Goal: Task Accomplishment & Management: Use online tool/utility

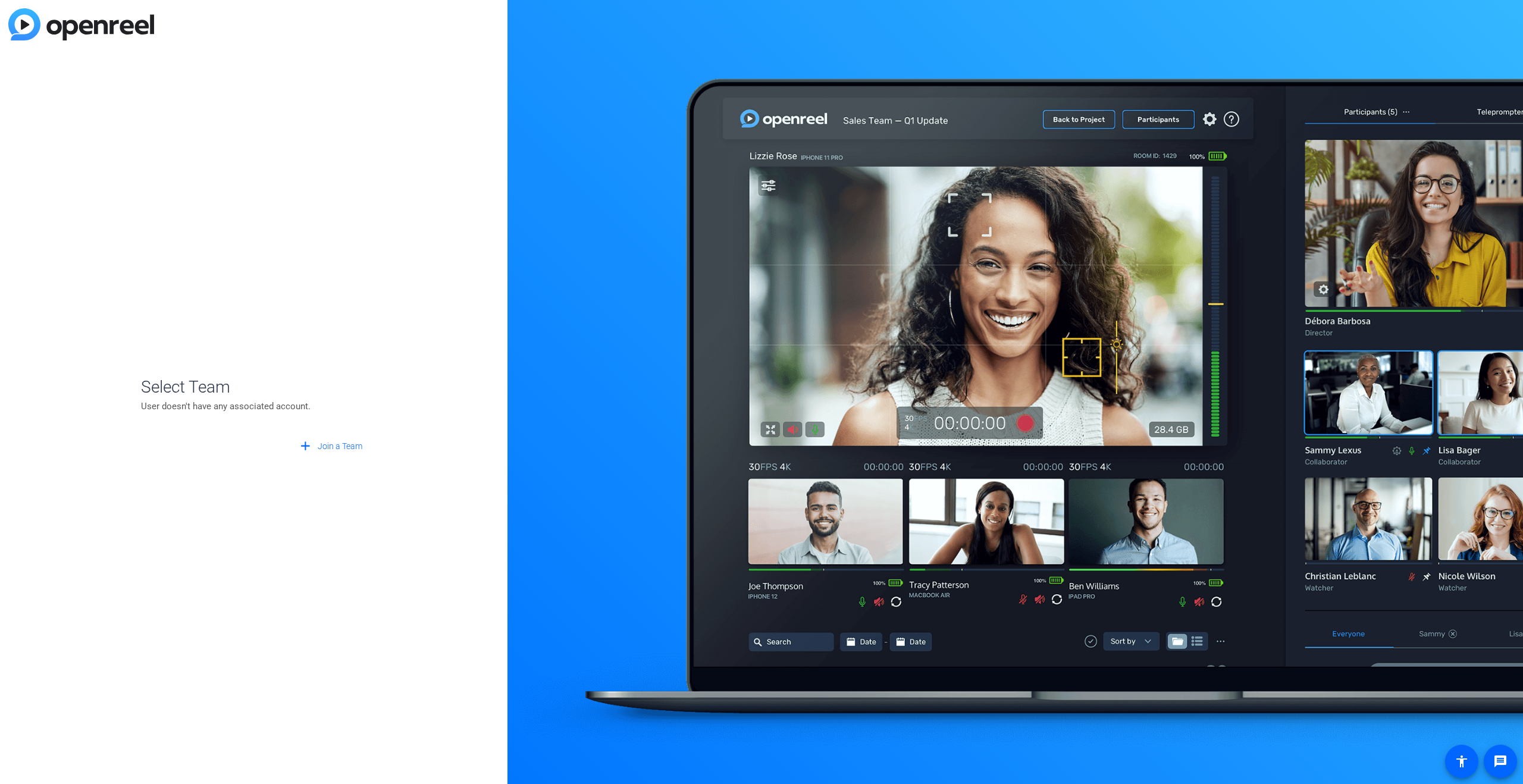
click at [1324, 18] on div at bounding box center [1015, 392] width 1016 height 784
click at [348, 451] on span "Join a Team" at bounding box center [340, 446] width 45 height 13
click at [280, 407] on span "Create New Team" at bounding box center [255, 407] width 149 height 10
click at [207, 321] on openreel-guest-select-account "Create Team Save Cancel arrow_back Back to Login" at bounding box center [254, 392] width 226 height 218
click at [207, 431] on span "Cancel" at bounding box center [214, 427] width 25 height 13
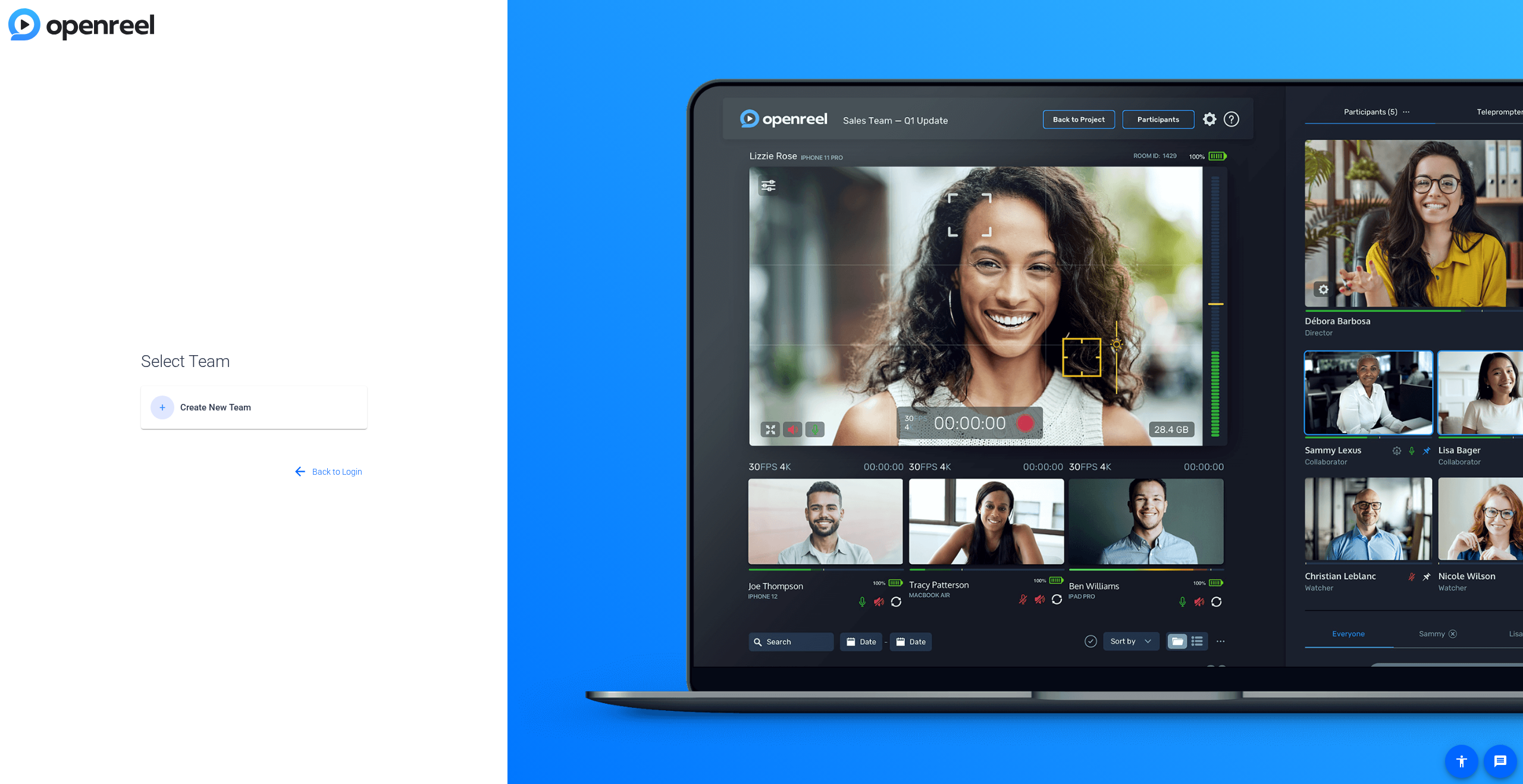
click at [82, 28] on img at bounding box center [81, 24] width 146 height 32
click at [28, 22] on img at bounding box center [81, 24] width 146 height 32
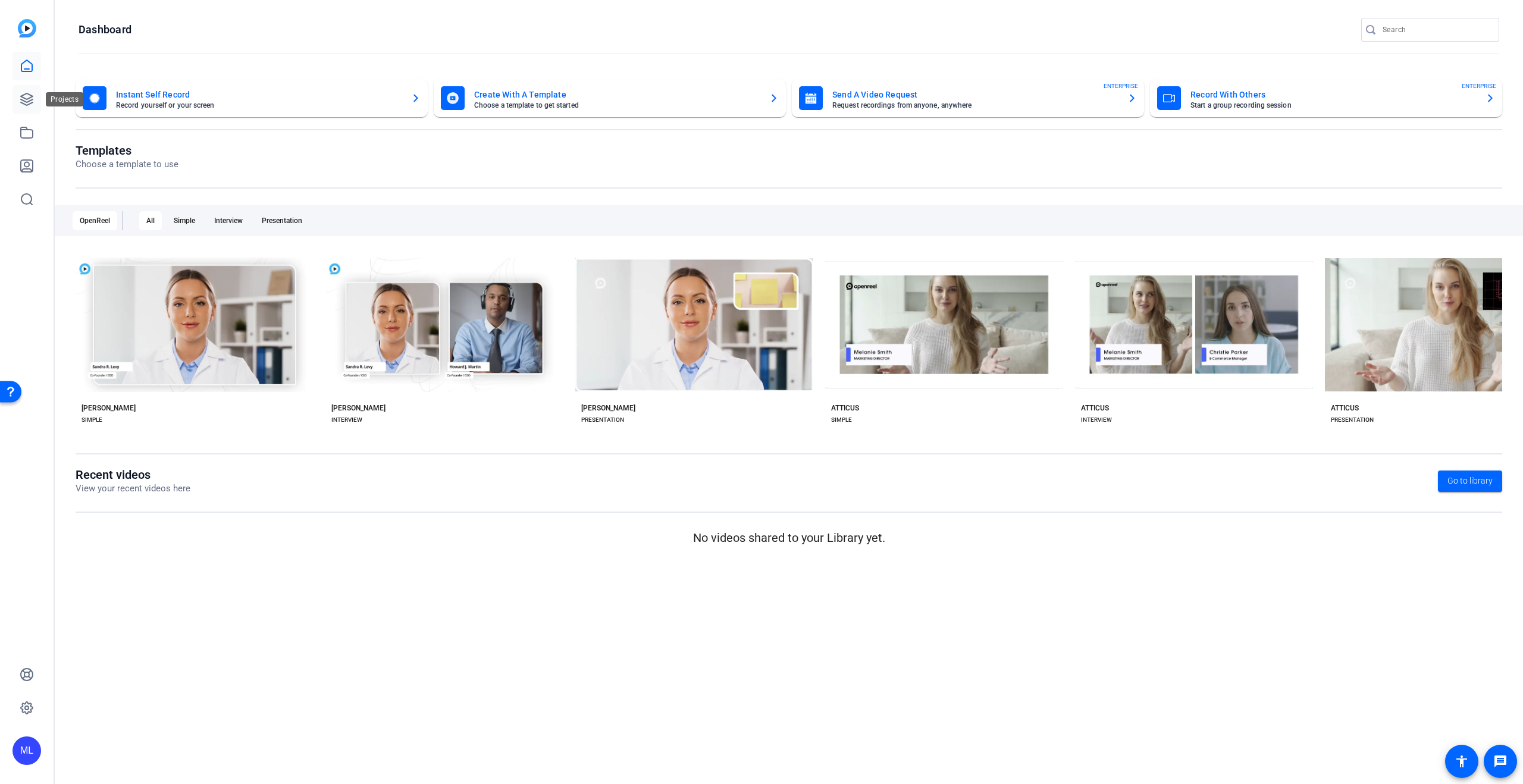
click at [28, 103] on icon at bounding box center [26, 99] width 14 height 14
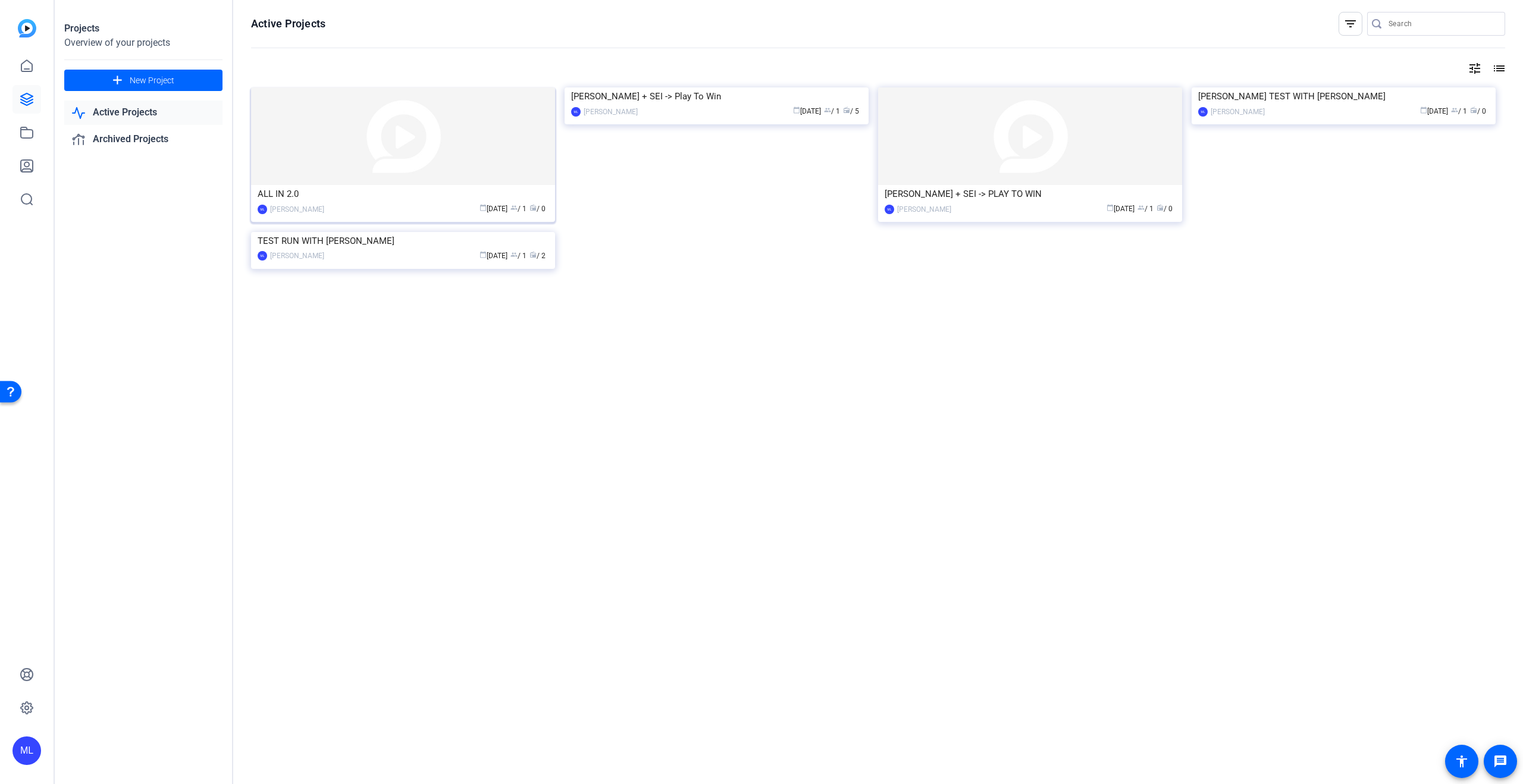
click at [347, 207] on div "calendar_today Oct 06 group / 1 radio / 0" at bounding box center [439, 209] width 218 height 13
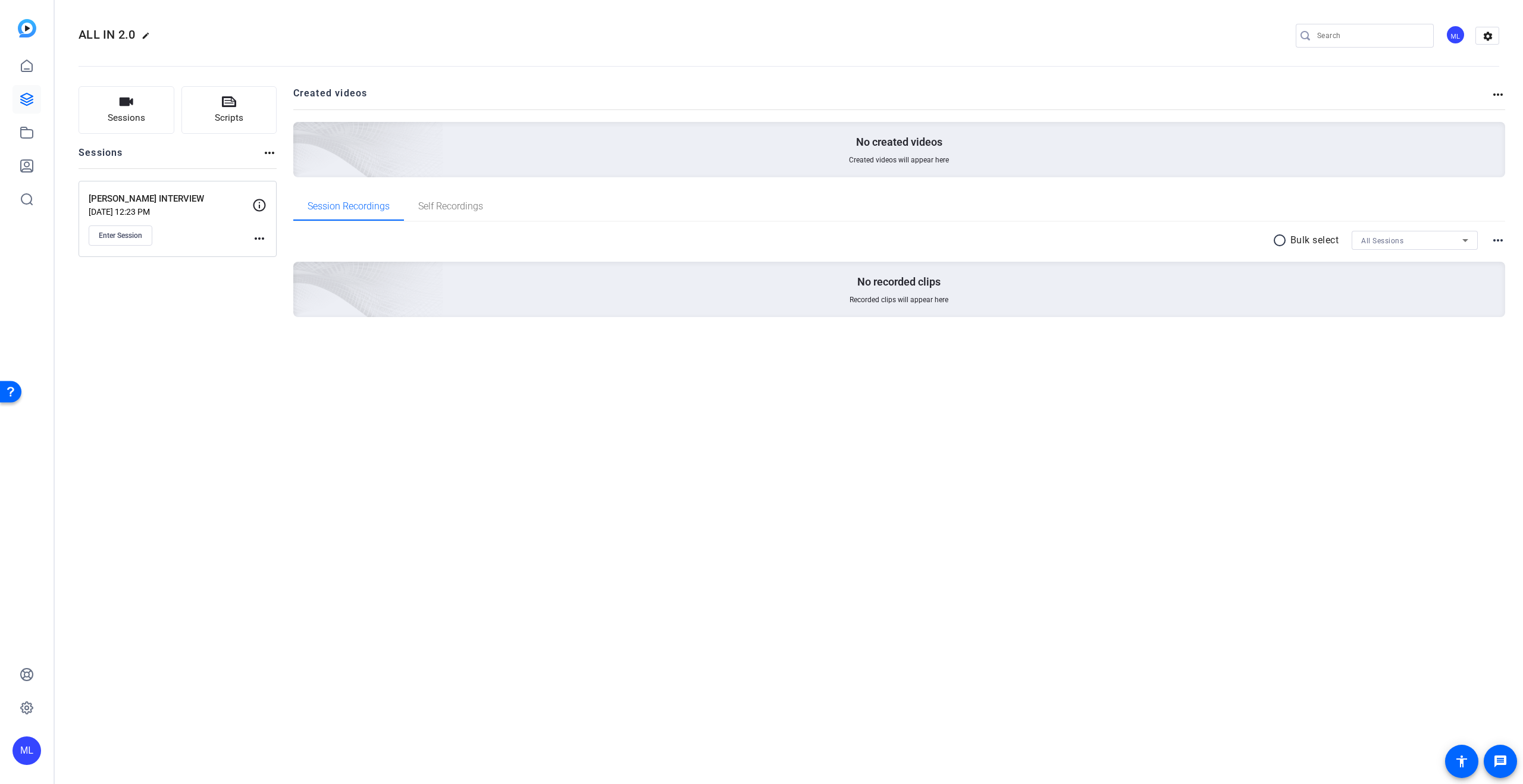
click at [718, 134] on div "No created videos Created videos will appear here" at bounding box center [900, 150] width 1213 height 55
click at [1498, 91] on mat-icon "more_horiz" at bounding box center [1498, 94] width 14 height 14
click at [1498, 91] on div at bounding box center [761, 392] width 1523 height 784
click at [142, 109] on button "Sessions" at bounding box center [127, 110] width 96 height 48
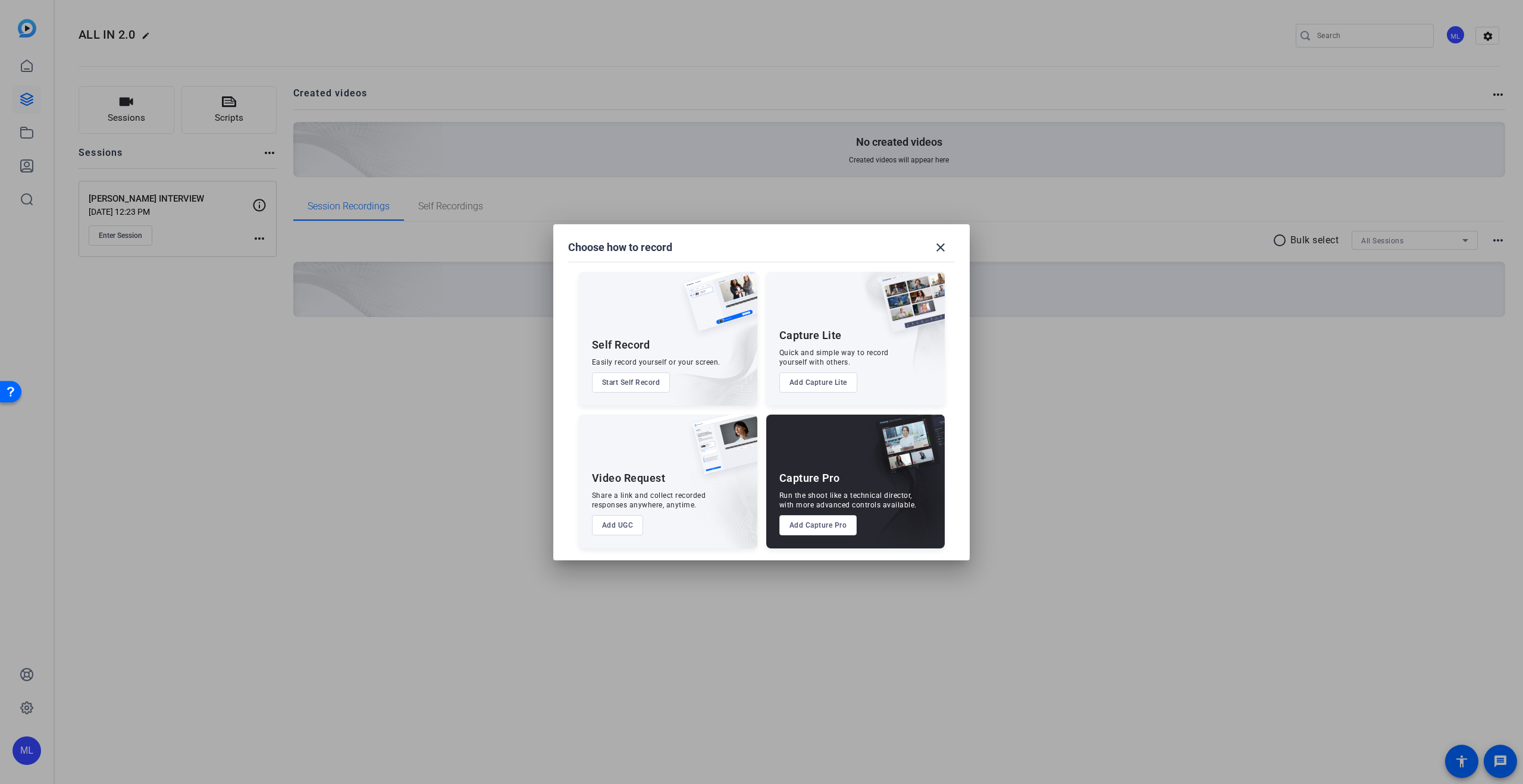
click at [811, 527] on button "Add Capture Pro" at bounding box center [818, 525] width 78 height 20
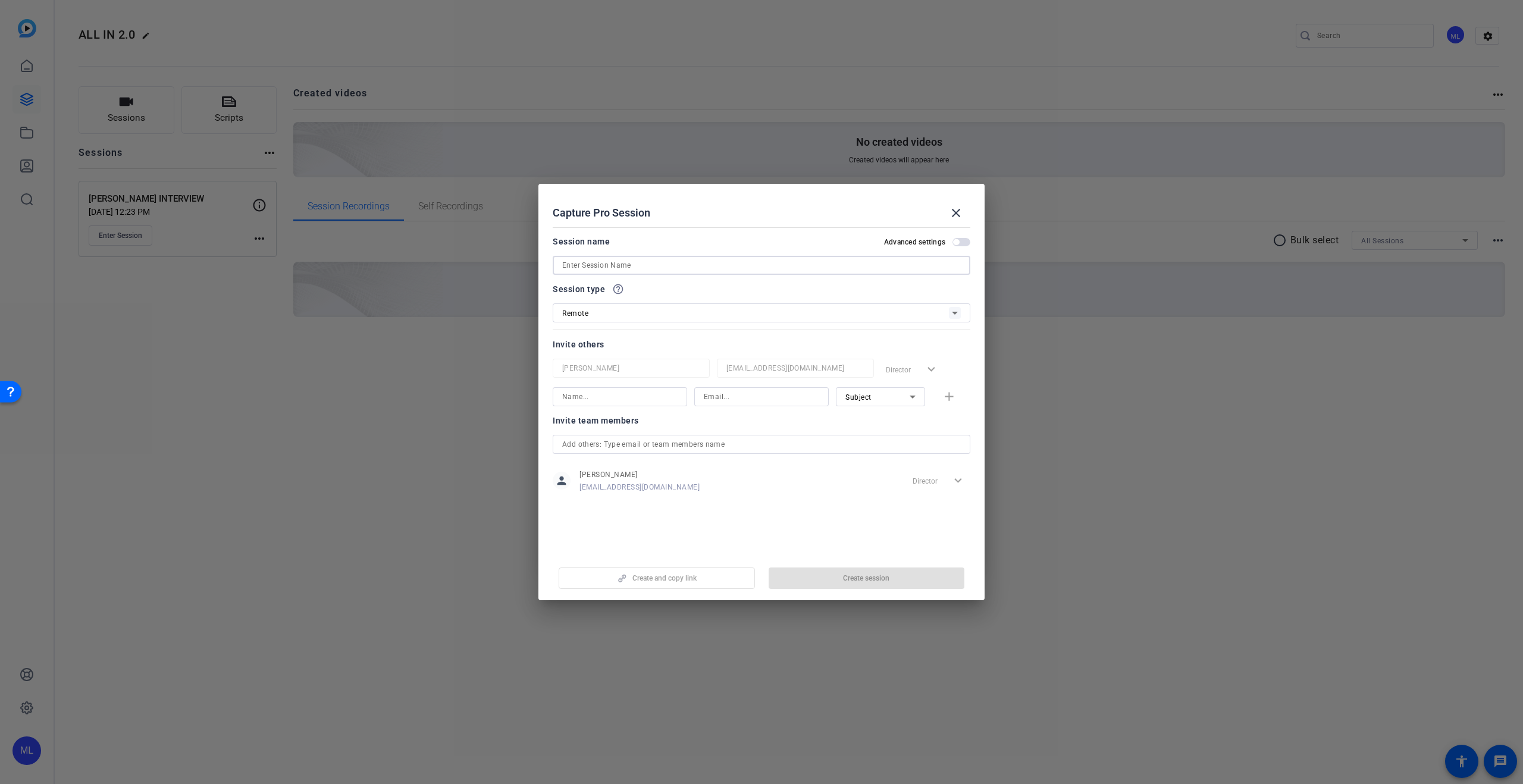
click at [581, 265] on input at bounding box center [762, 265] width 399 height 14
type input "ALL IN 2.0 MDS"
click at [597, 395] on input at bounding box center [620, 396] width 115 height 14
type input "d"
click at [667, 575] on span "Create and copy link" at bounding box center [664, 578] width 64 height 10
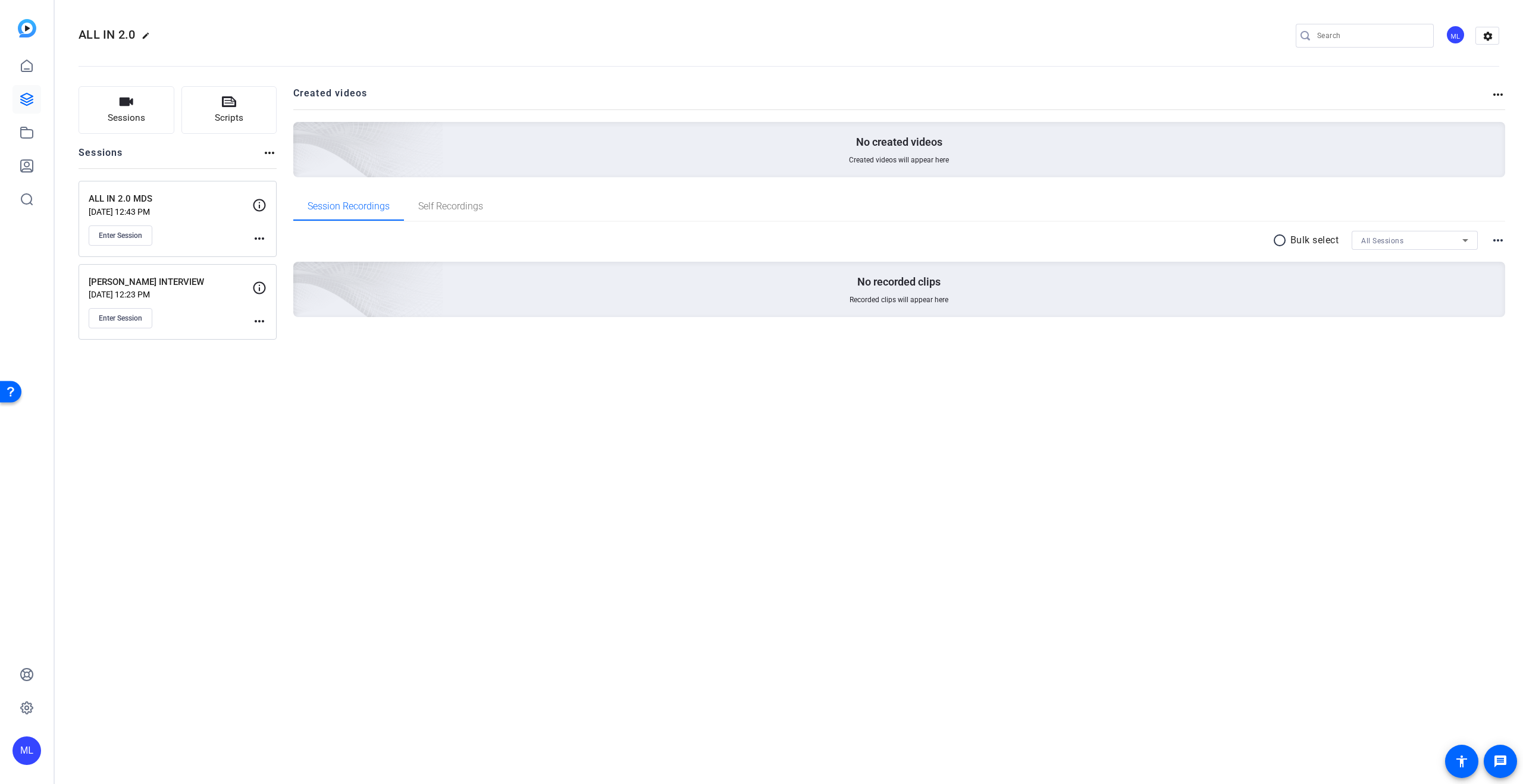
click at [256, 320] on mat-icon "more_horiz" at bounding box center [259, 320] width 14 height 14
click at [273, 339] on span "Edit Session" at bounding box center [288, 338] width 54 height 14
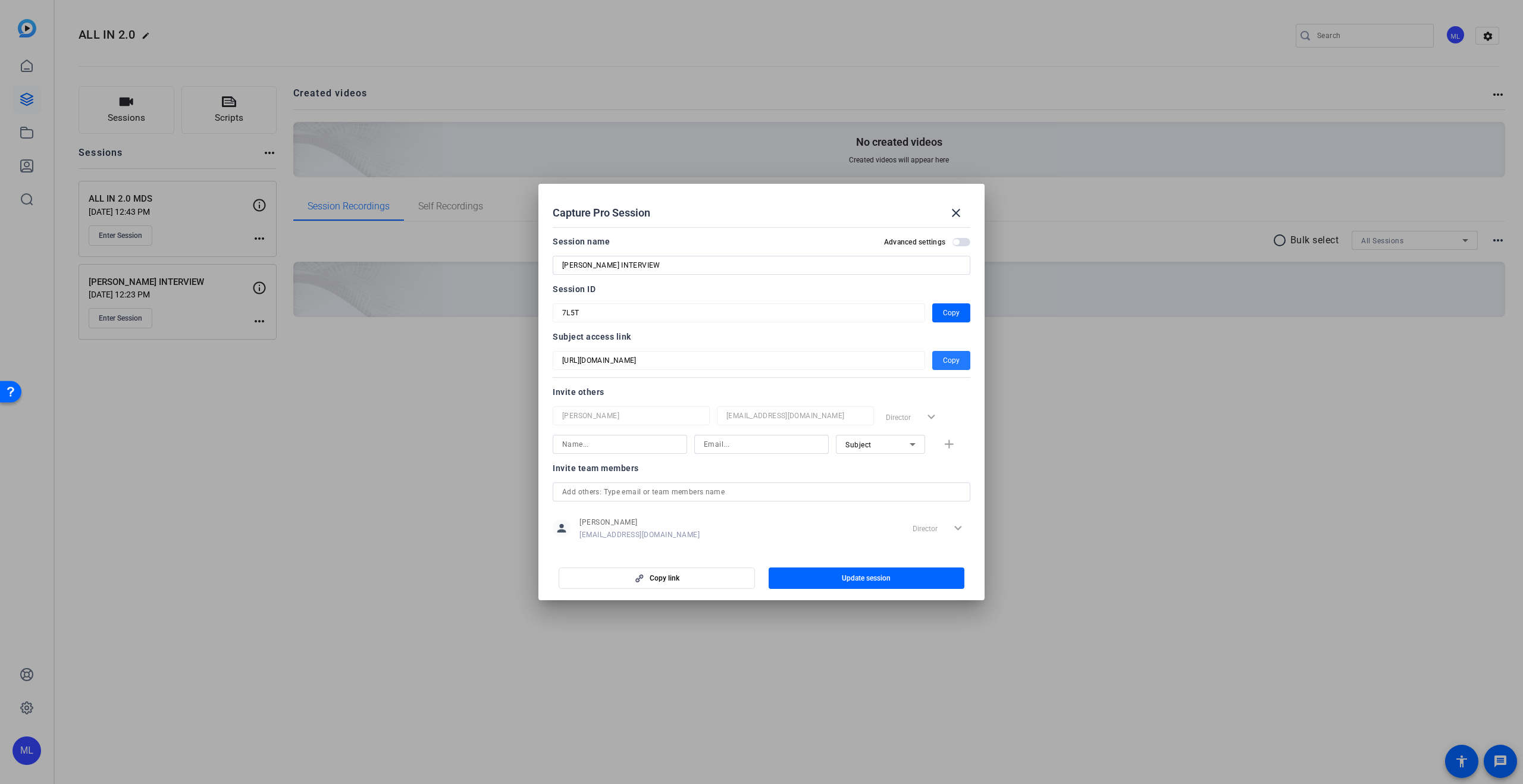
click at [951, 357] on span "Copy" at bounding box center [951, 360] width 16 height 14
click at [946, 365] on span "Copy" at bounding box center [951, 360] width 16 height 14
click at [953, 216] on mat-icon "close" at bounding box center [956, 213] width 14 height 14
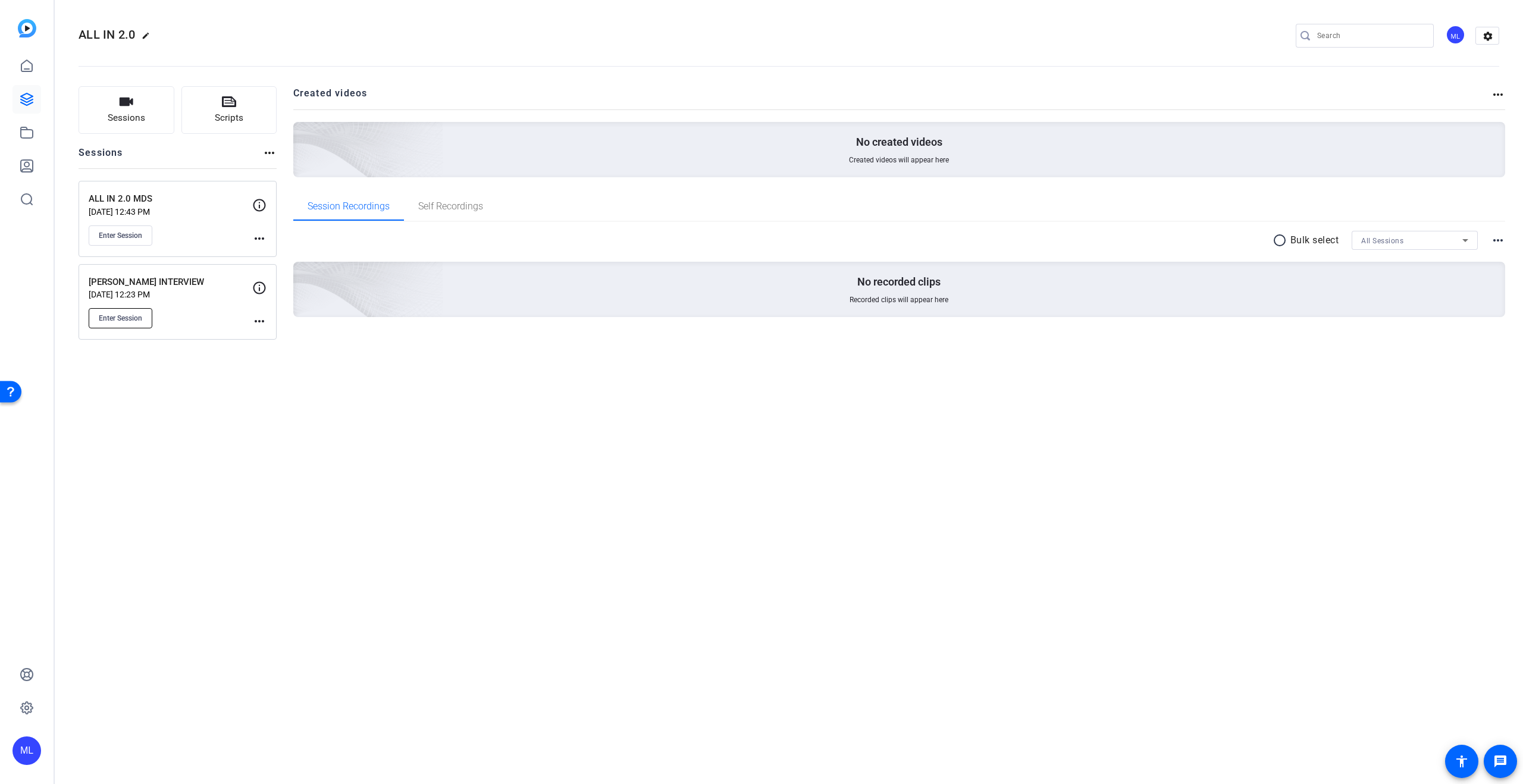
click at [114, 318] on span "Enter Session" at bounding box center [121, 318] width 43 height 10
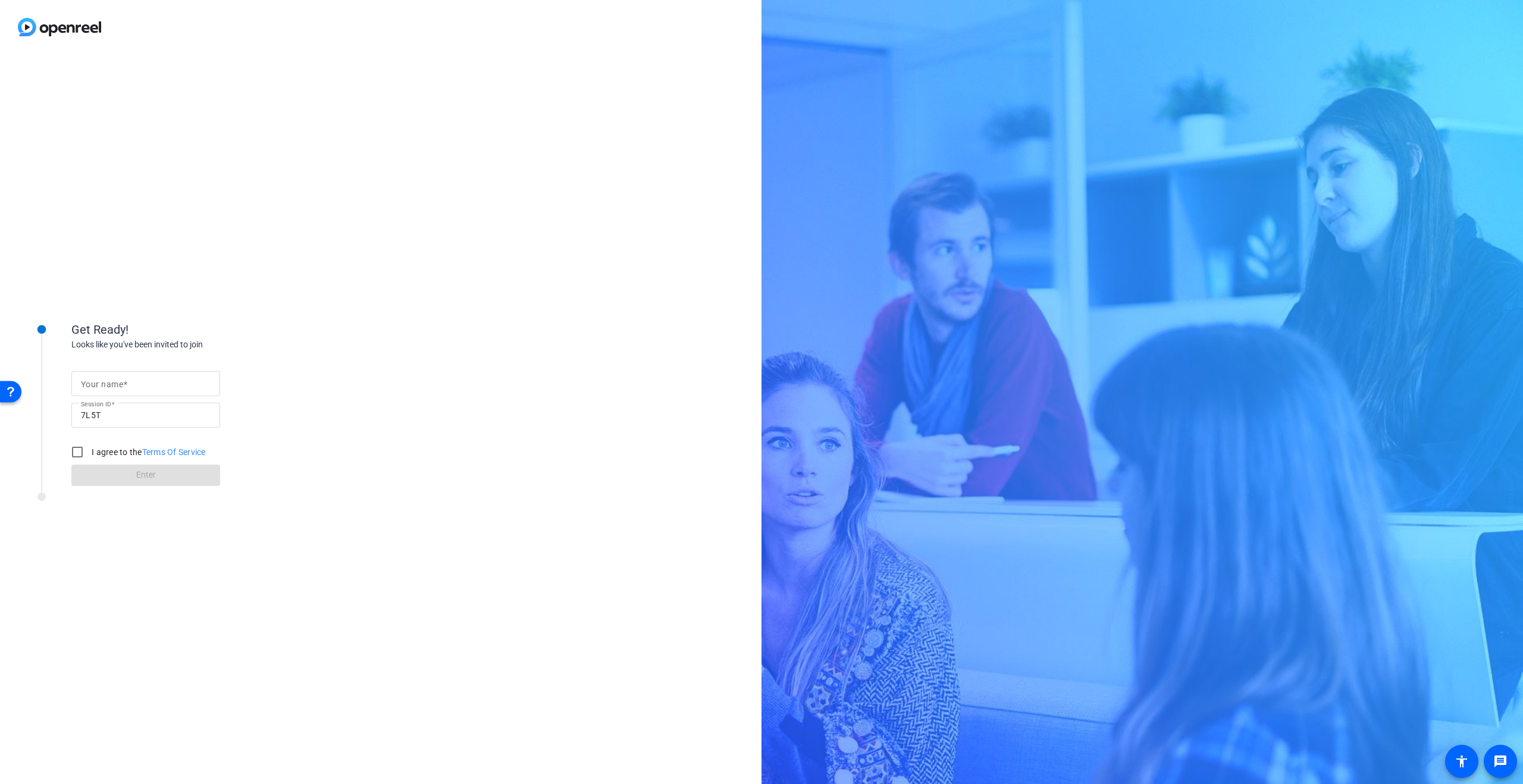
click at [90, 382] on mat-label "Your name" at bounding box center [102, 384] width 42 height 10
click at [90, 382] on input "Your name" at bounding box center [145, 383] width 130 height 14
type input "Rick Kaplan"
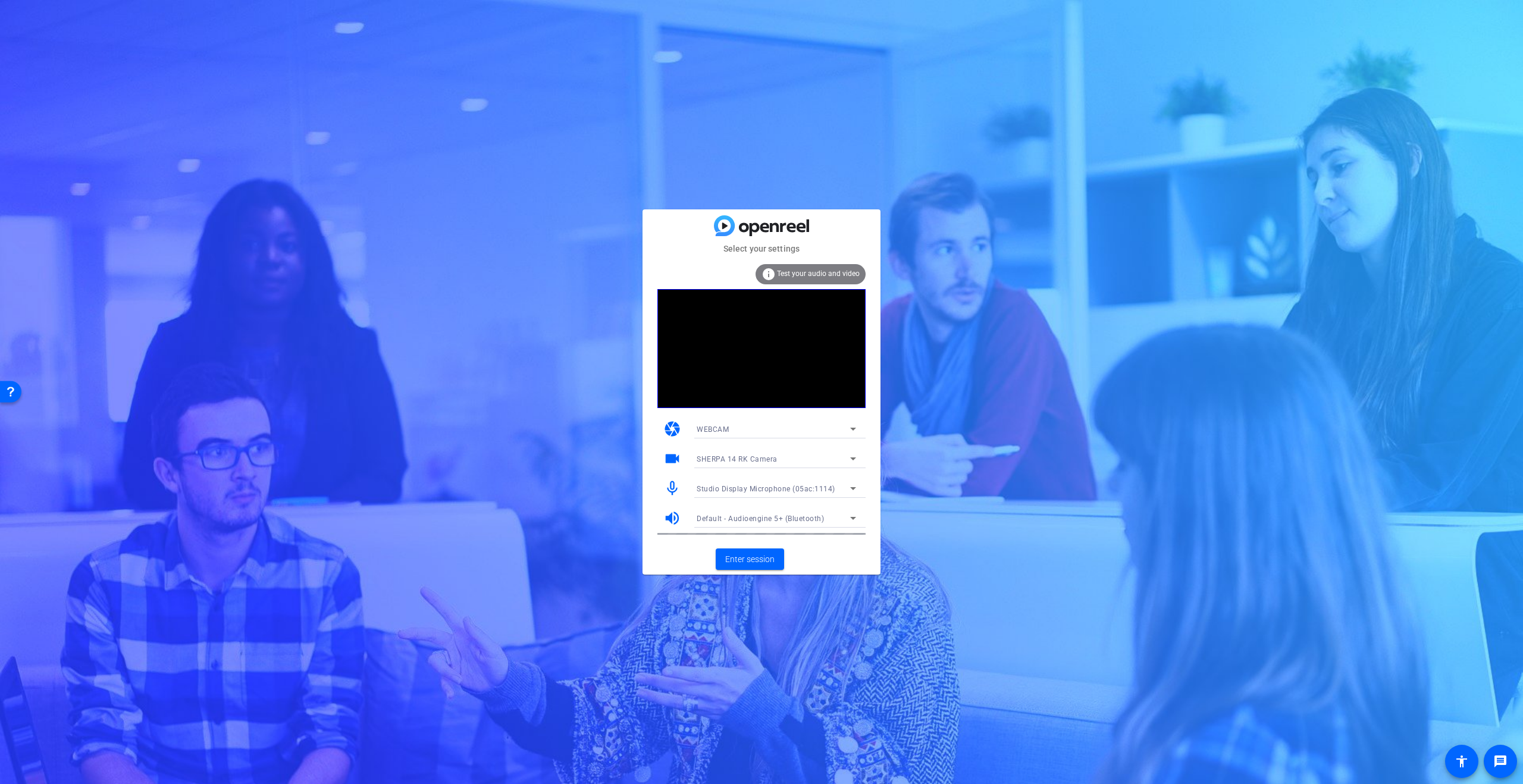
click at [823, 273] on span "Test your audio and video" at bounding box center [818, 273] width 82 height 8
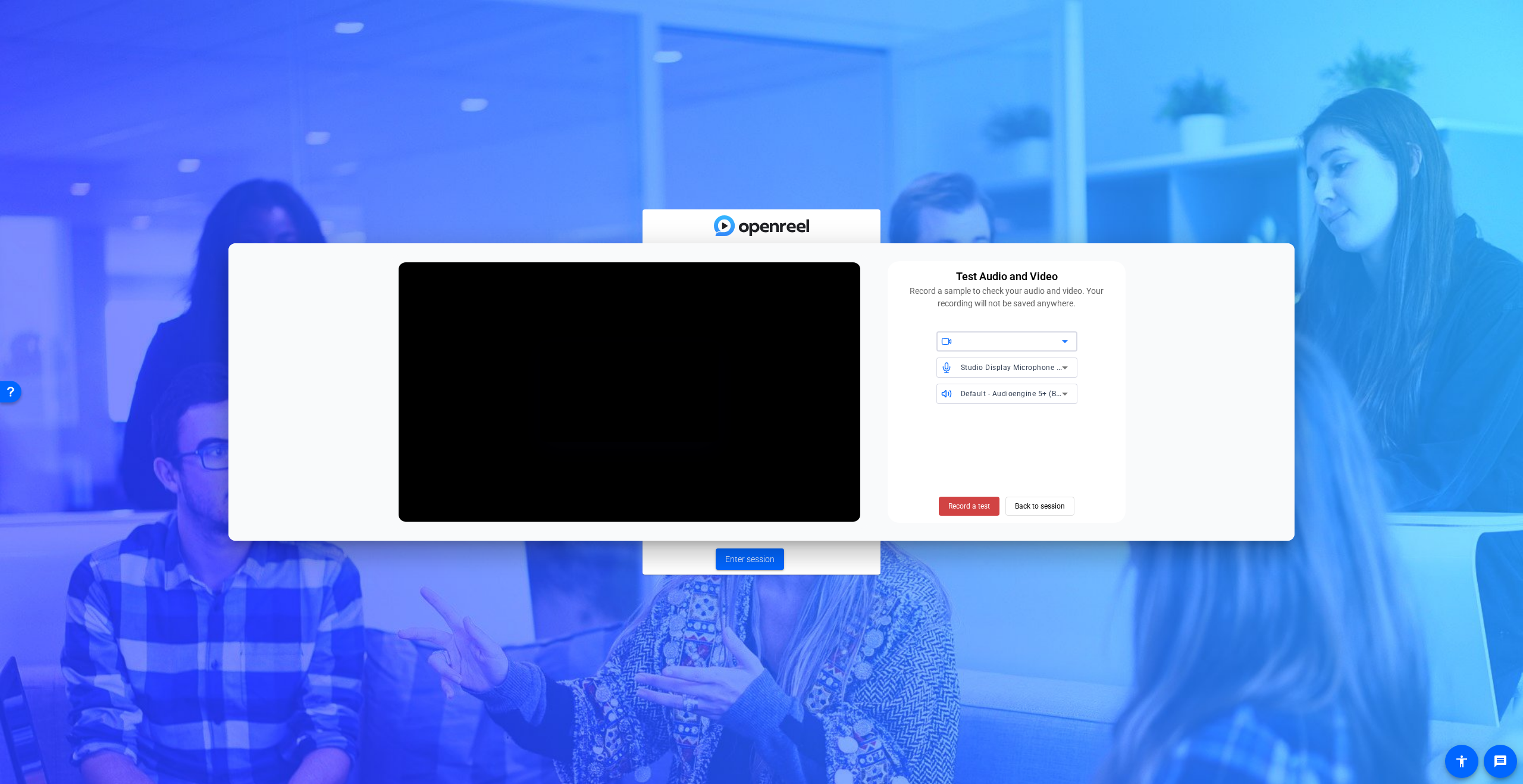
click at [996, 343] on div at bounding box center [1011, 341] width 101 height 14
click at [990, 380] on div "initializing Test Audio and Video Record a sample to check your audio and video…" at bounding box center [761, 392] width 1523 height 784
click at [1028, 508] on div at bounding box center [761, 392] width 1523 height 784
click at [1028, 508] on span "Back to session" at bounding box center [1040, 506] width 50 height 22
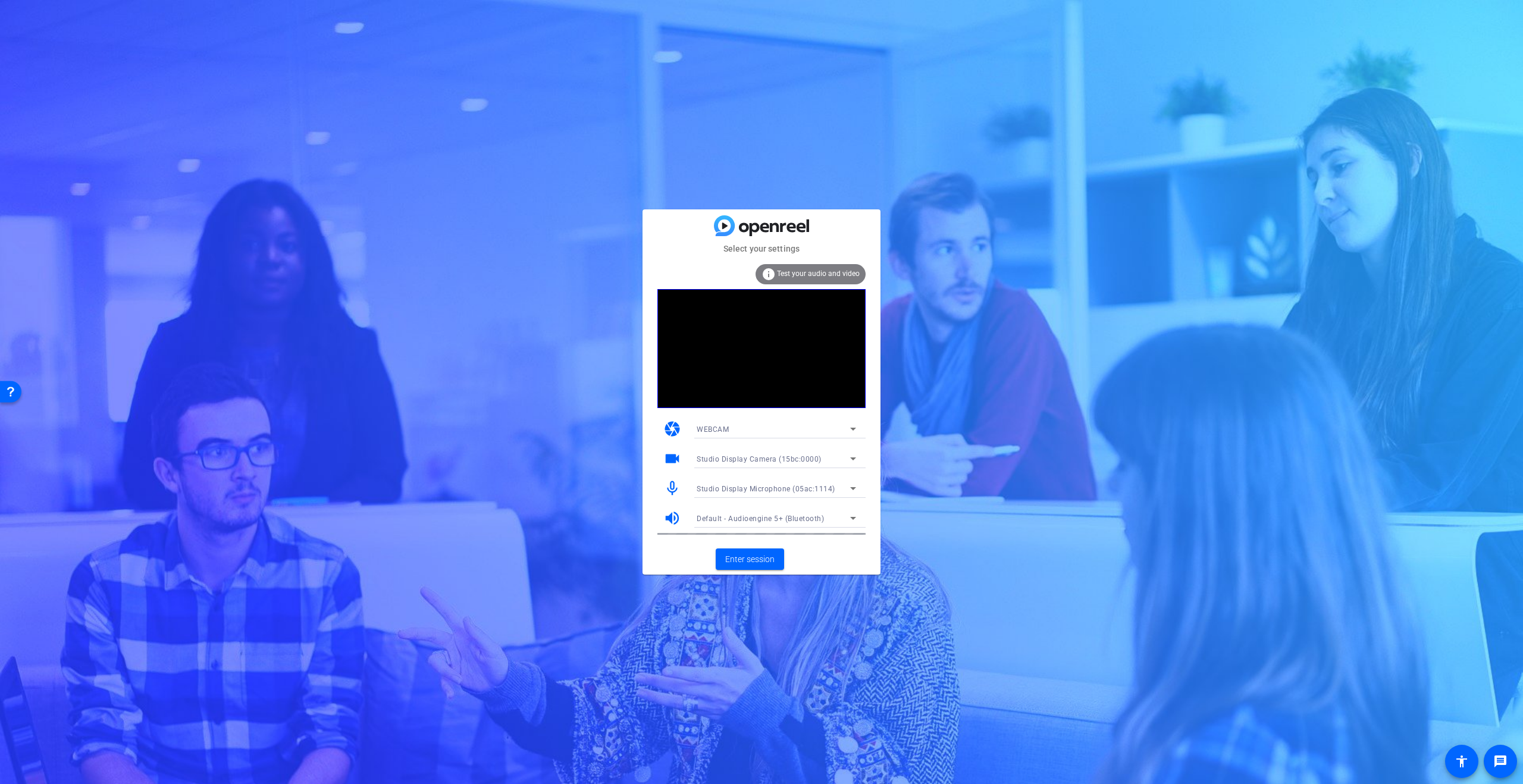
click at [780, 511] on div "Default - Audioengine 5+ (Bluetooth)" at bounding box center [773, 518] width 154 height 15
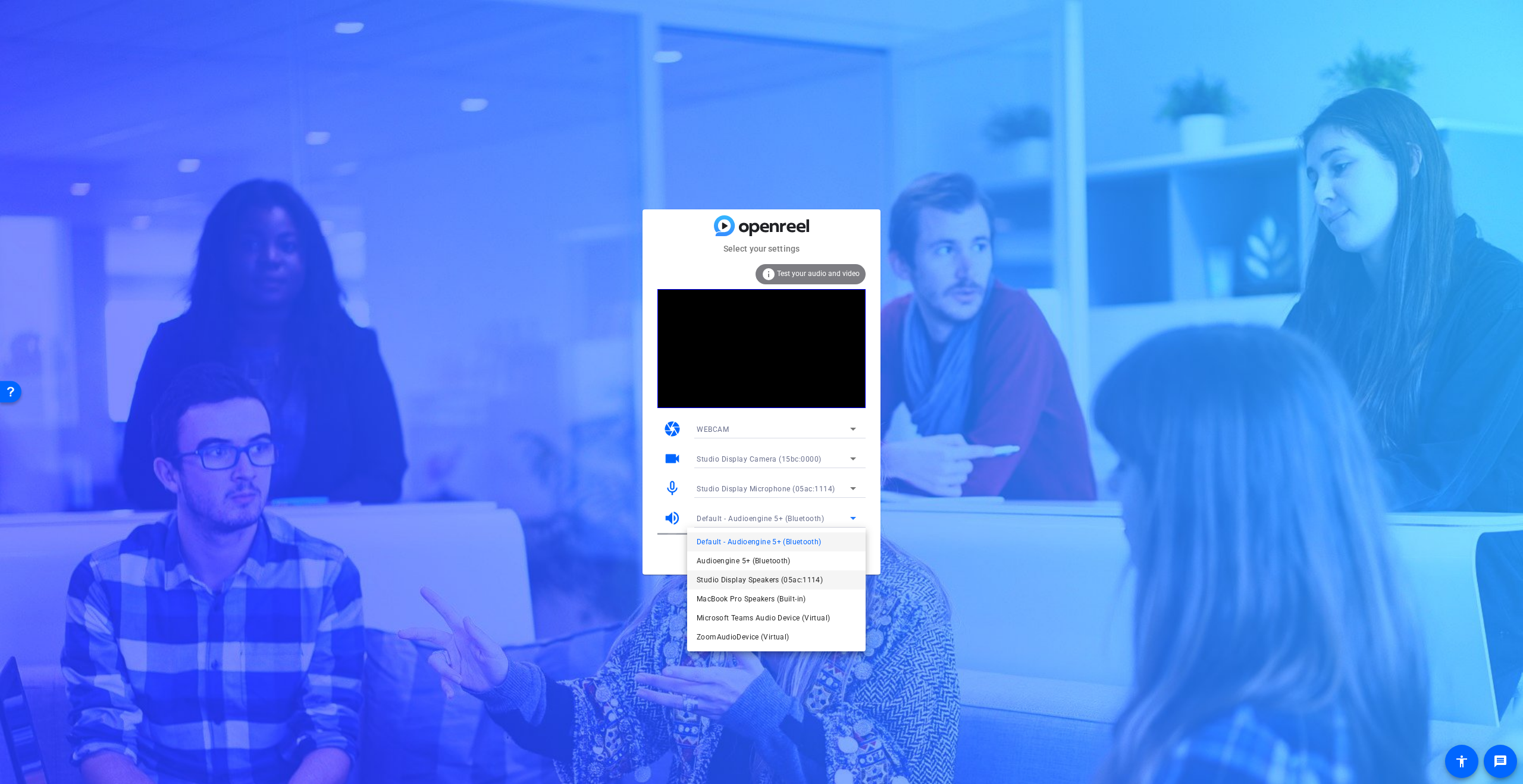
click at [765, 577] on span "Studio Display Speakers (05ac:1114)" at bounding box center [760, 580] width 126 height 14
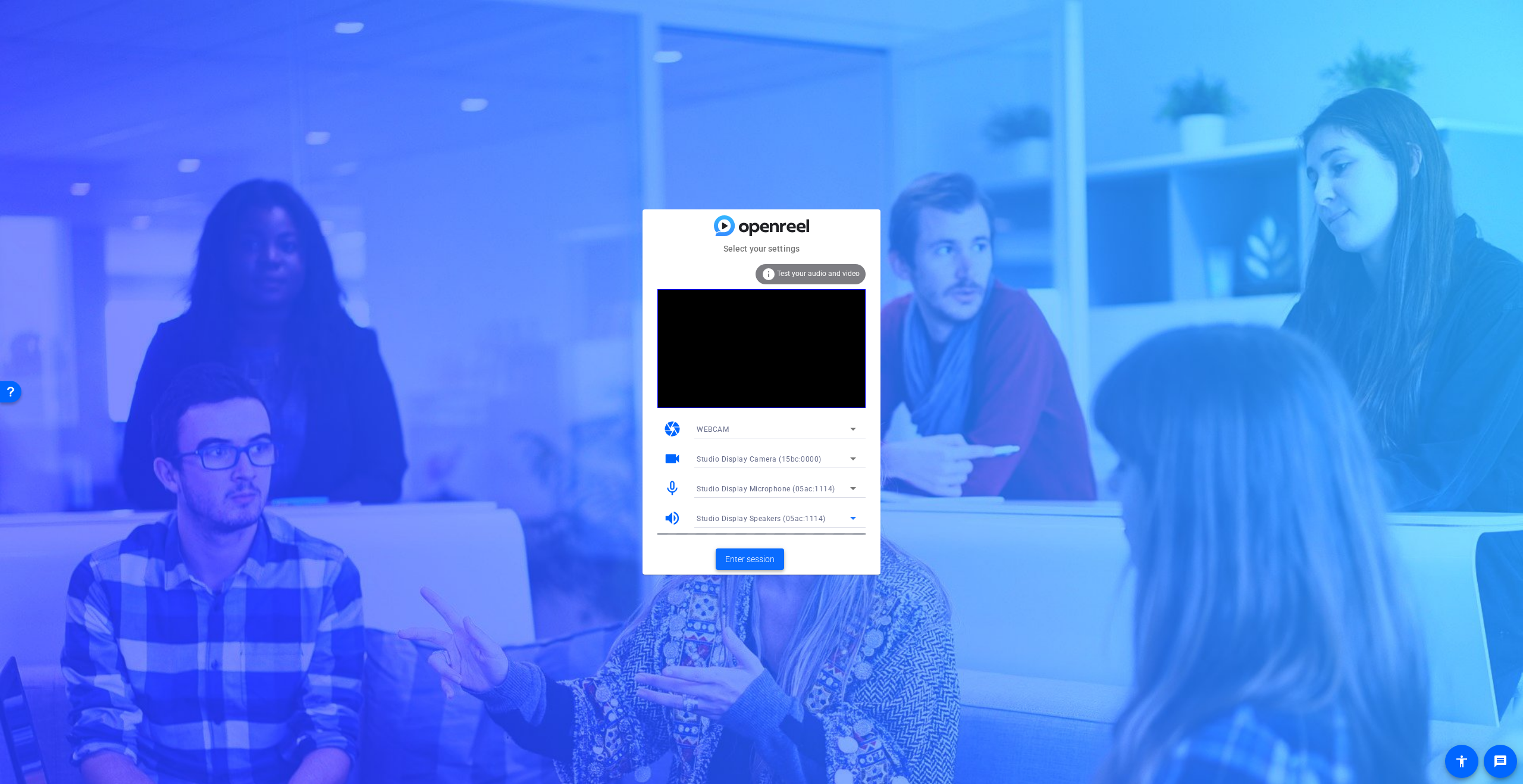
click at [757, 553] on span "Enter session" at bounding box center [750, 559] width 49 height 13
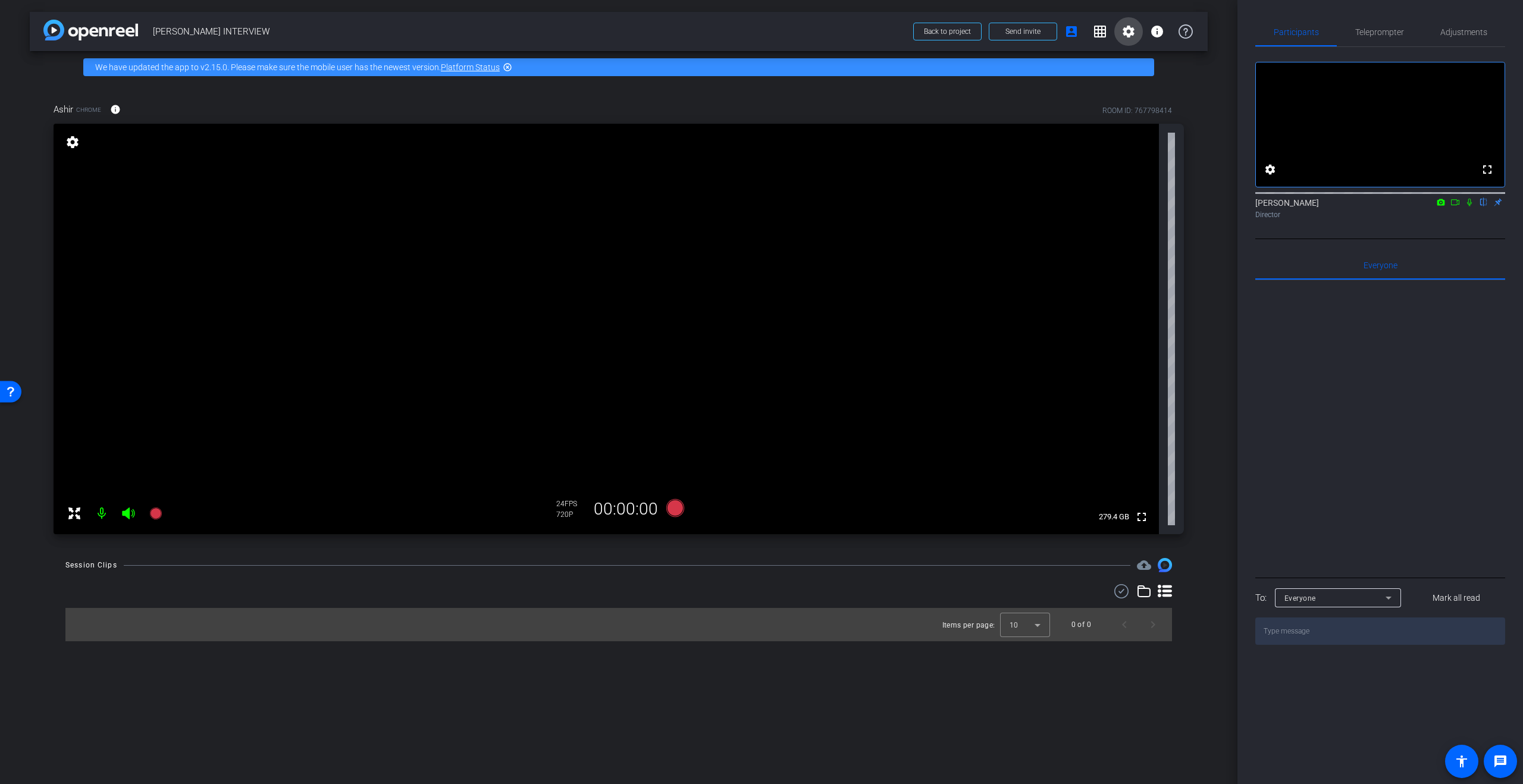
click at [1126, 37] on mat-icon "settings" at bounding box center [1128, 31] width 14 height 14
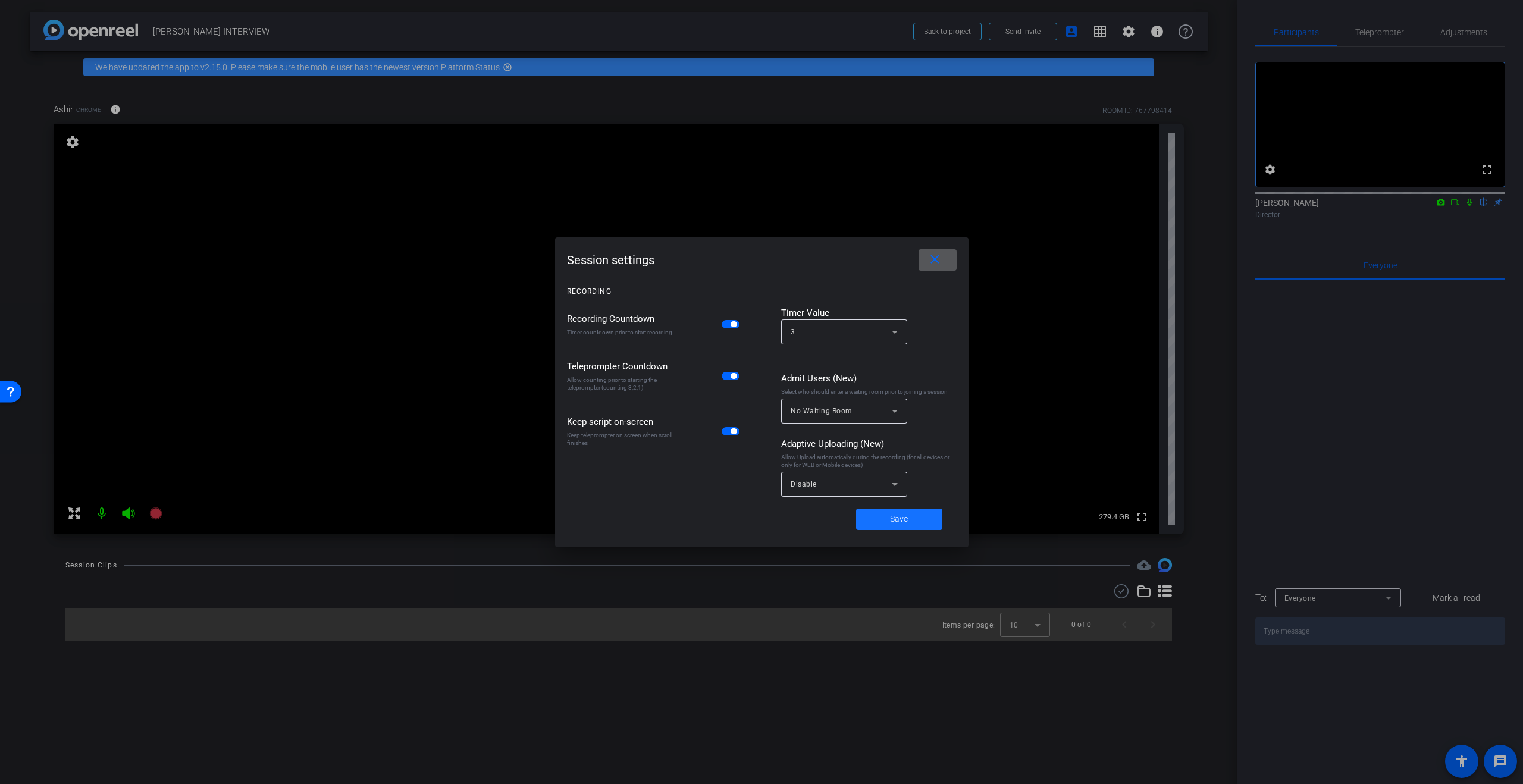
click at [912, 523] on span at bounding box center [899, 519] width 86 height 28
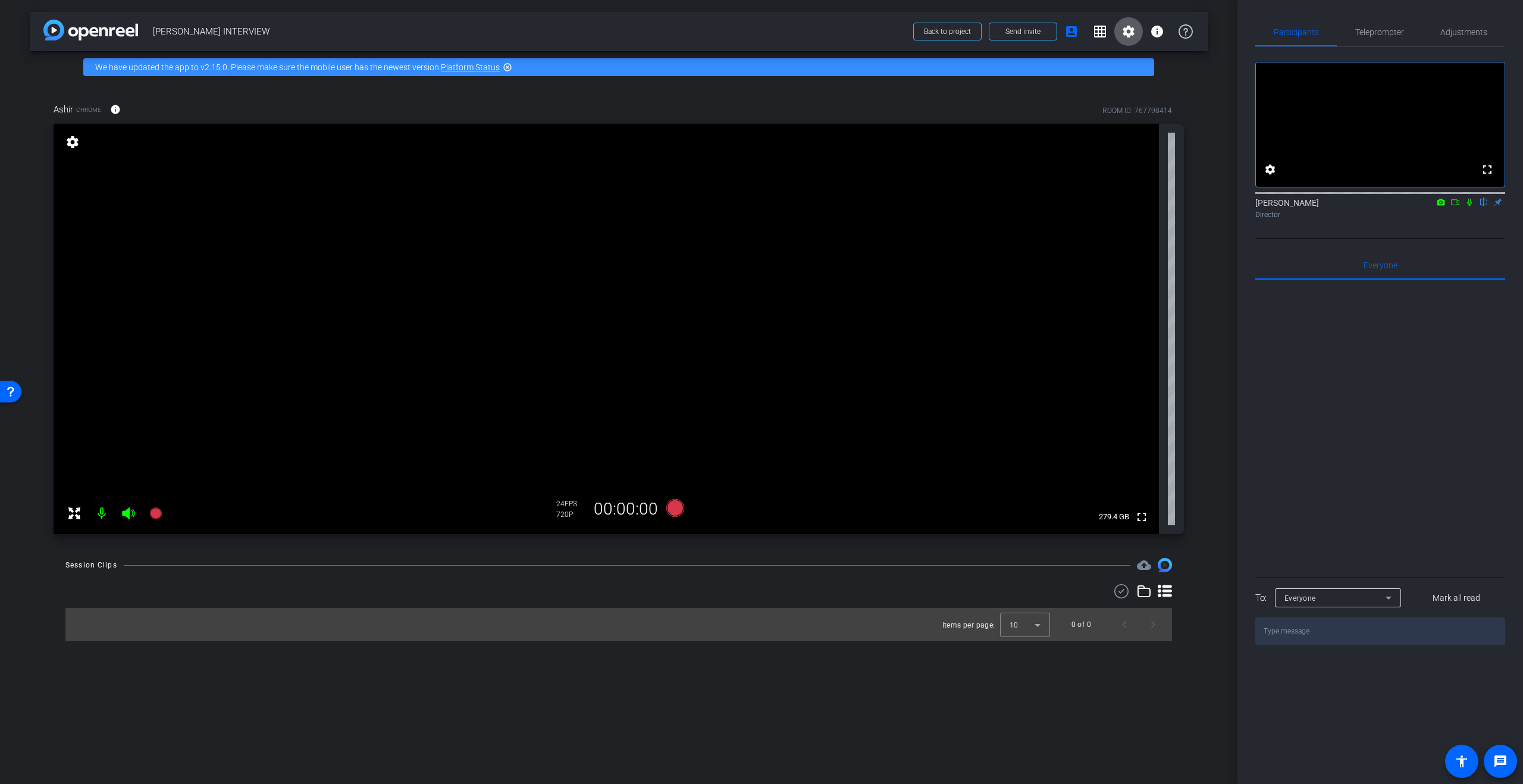
click at [568, 500] on span "FPS" at bounding box center [571, 503] width 13 height 8
click at [1135, 33] on mat-icon "settings" at bounding box center [1128, 31] width 14 height 14
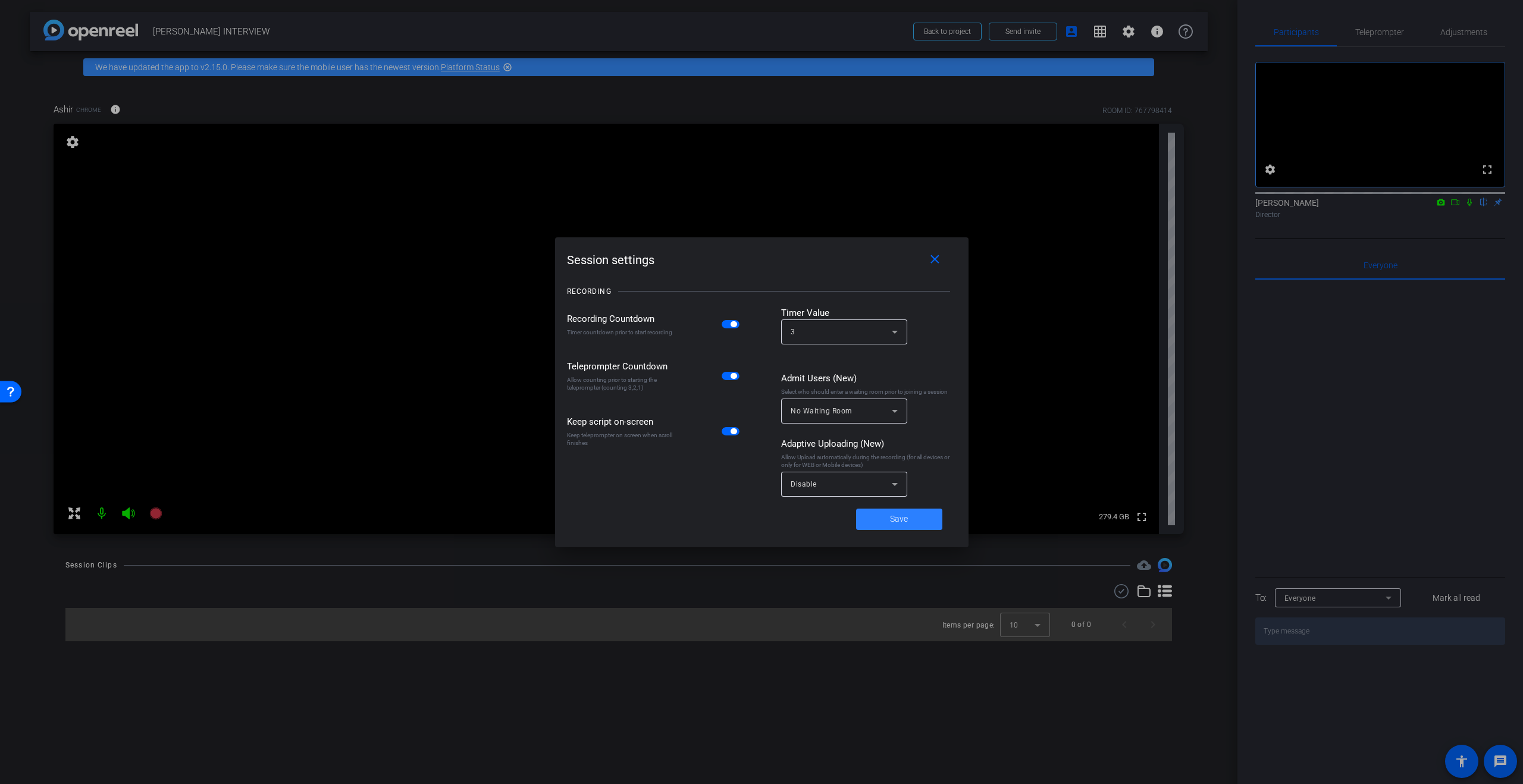
click at [906, 513] on span "Save" at bounding box center [899, 519] width 18 height 13
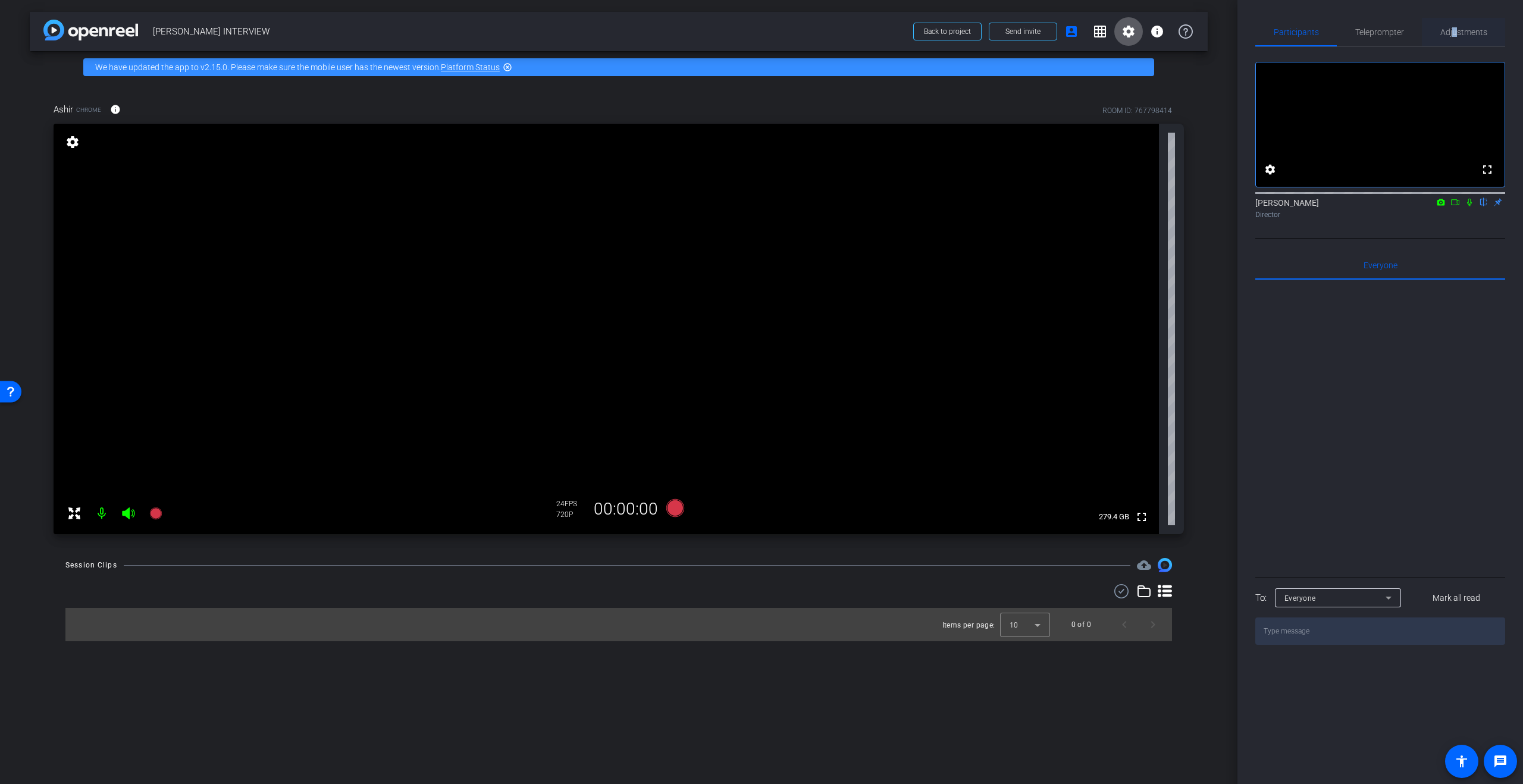
click at [1454, 29] on span "Adjustments" at bounding box center [1464, 31] width 47 height 8
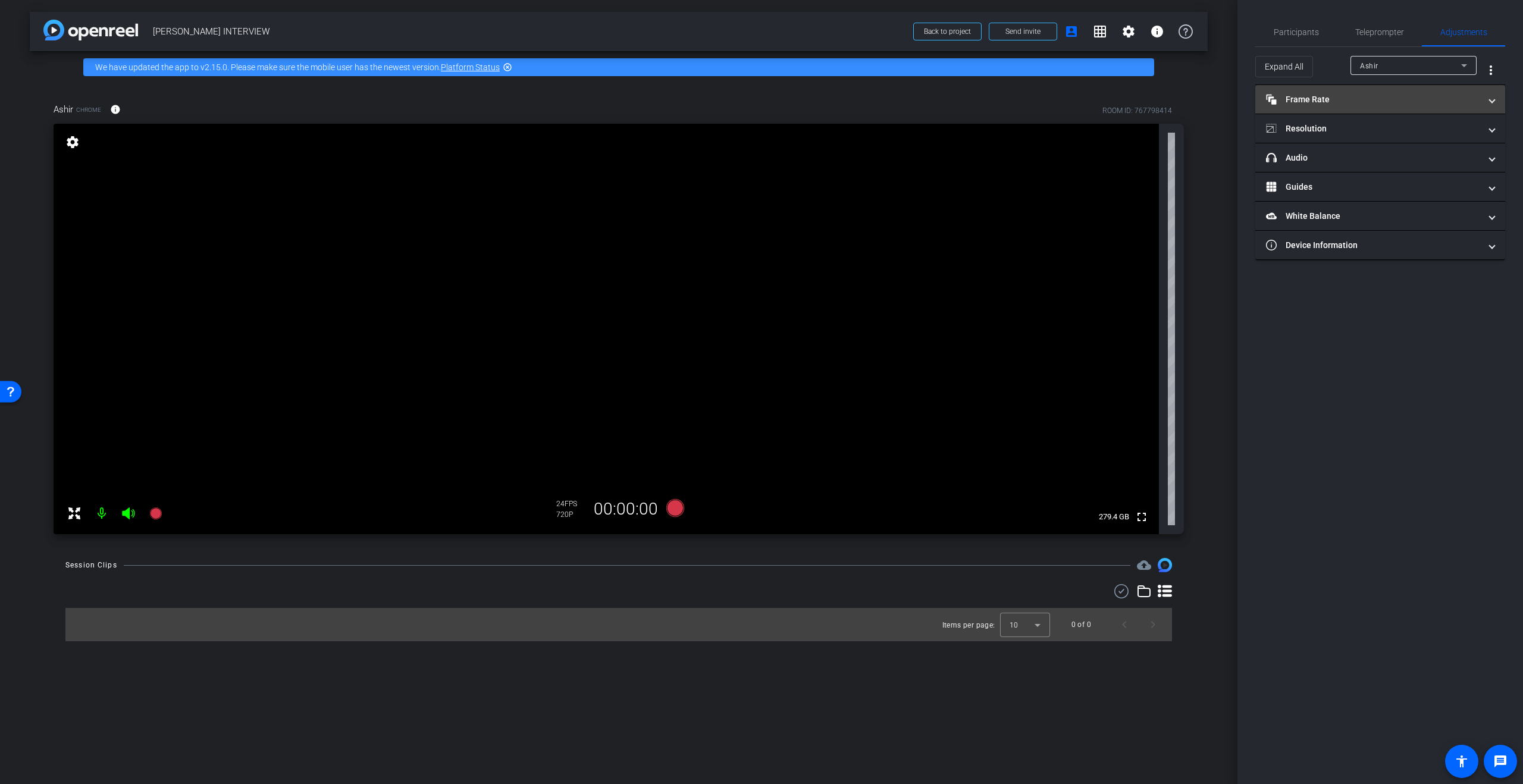
click at [1384, 94] on mat-panel-title "Frame Rate Frame Rate" at bounding box center [1373, 100] width 214 height 13
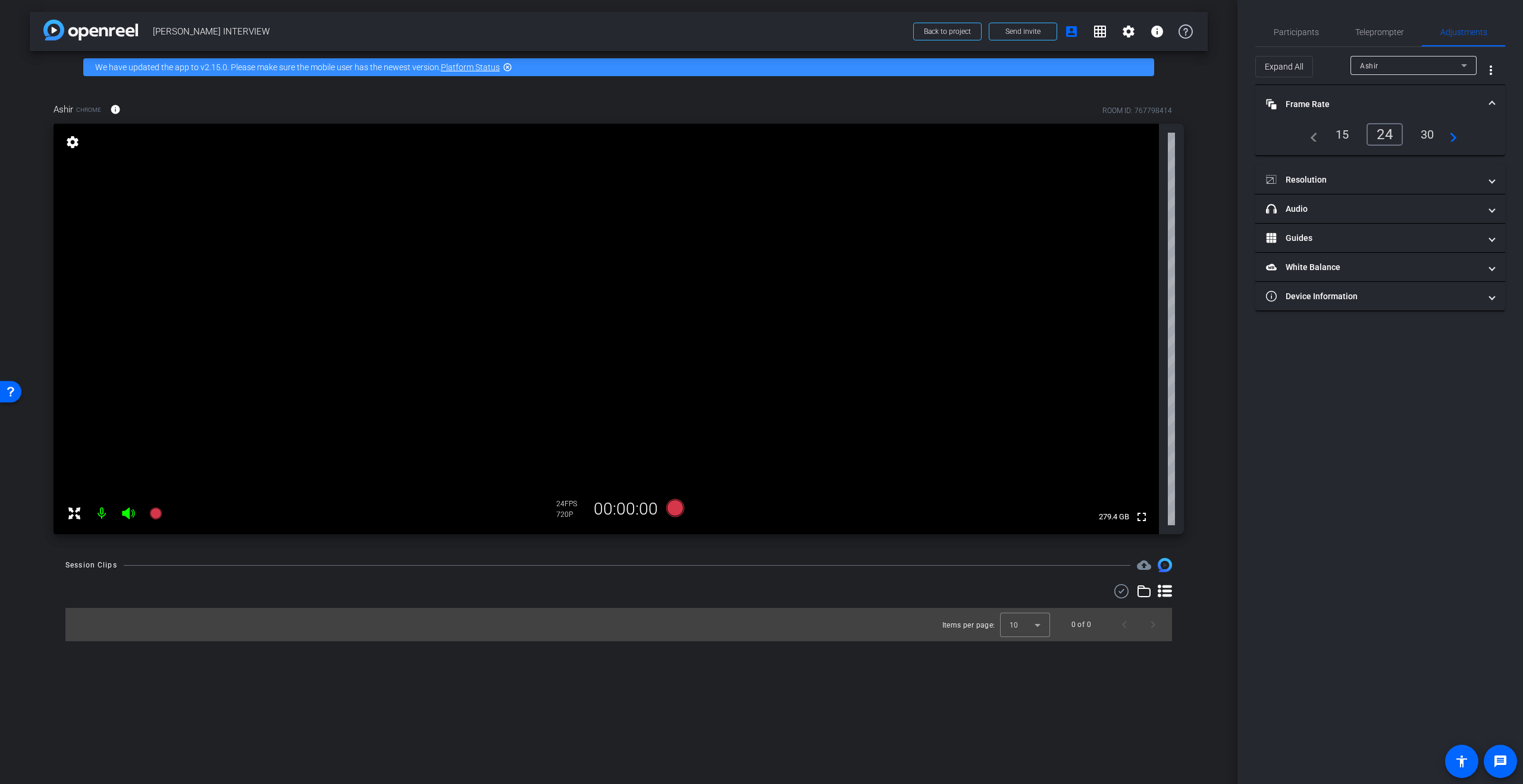
click at [1384, 94] on mat-expansion-panel-header "Frame Rate Frame Rate" at bounding box center [1381, 104] width 250 height 38
click at [1372, 126] on mat-panel-title "Resolution" at bounding box center [1373, 129] width 214 height 13
click at [1392, 164] on div "1080" at bounding box center [1391, 173] width 45 height 20
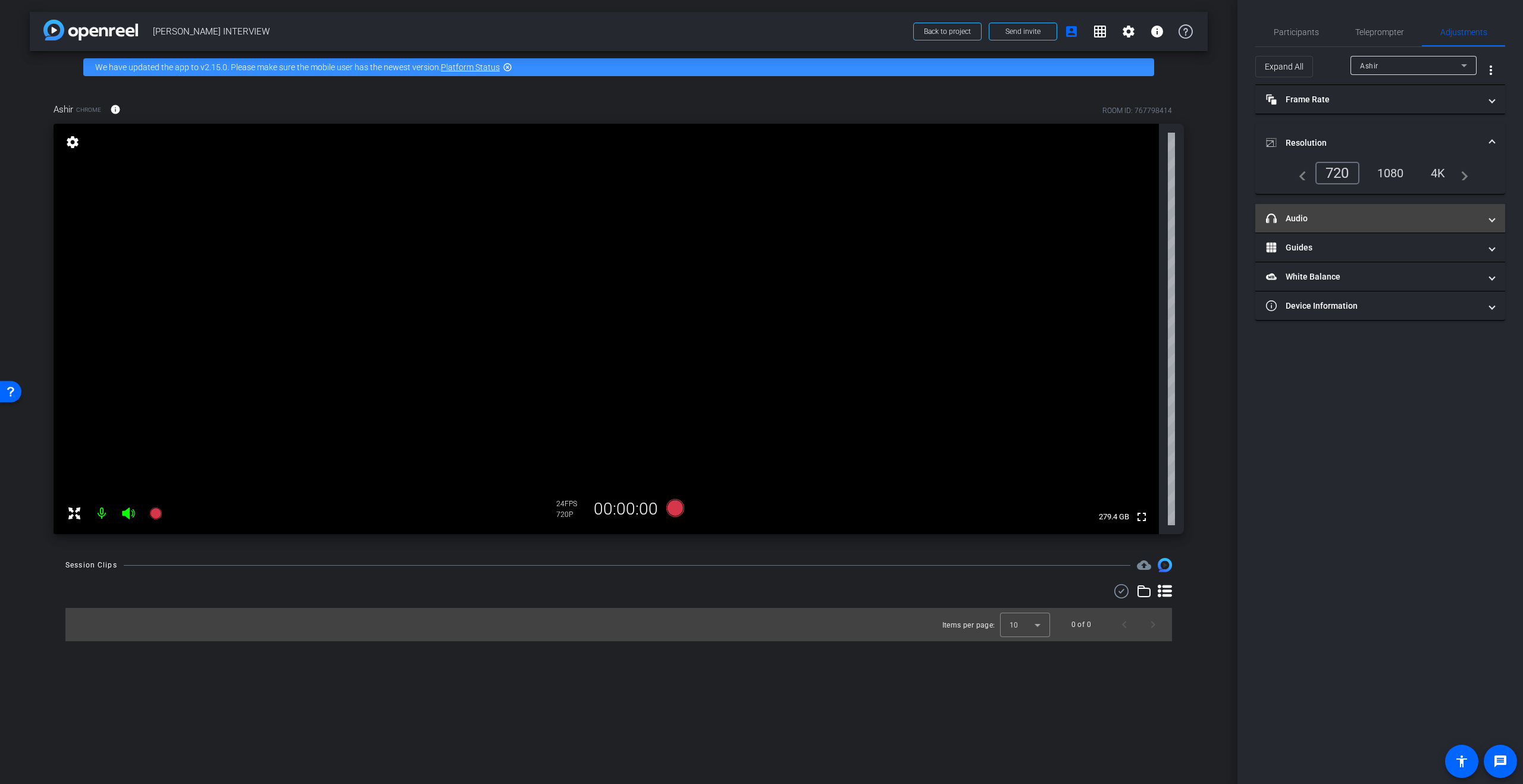
click at [1354, 211] on mat-expansion-panel-header "headphone icon Audio" at bounding box center [1381, 218] width 250 height 28
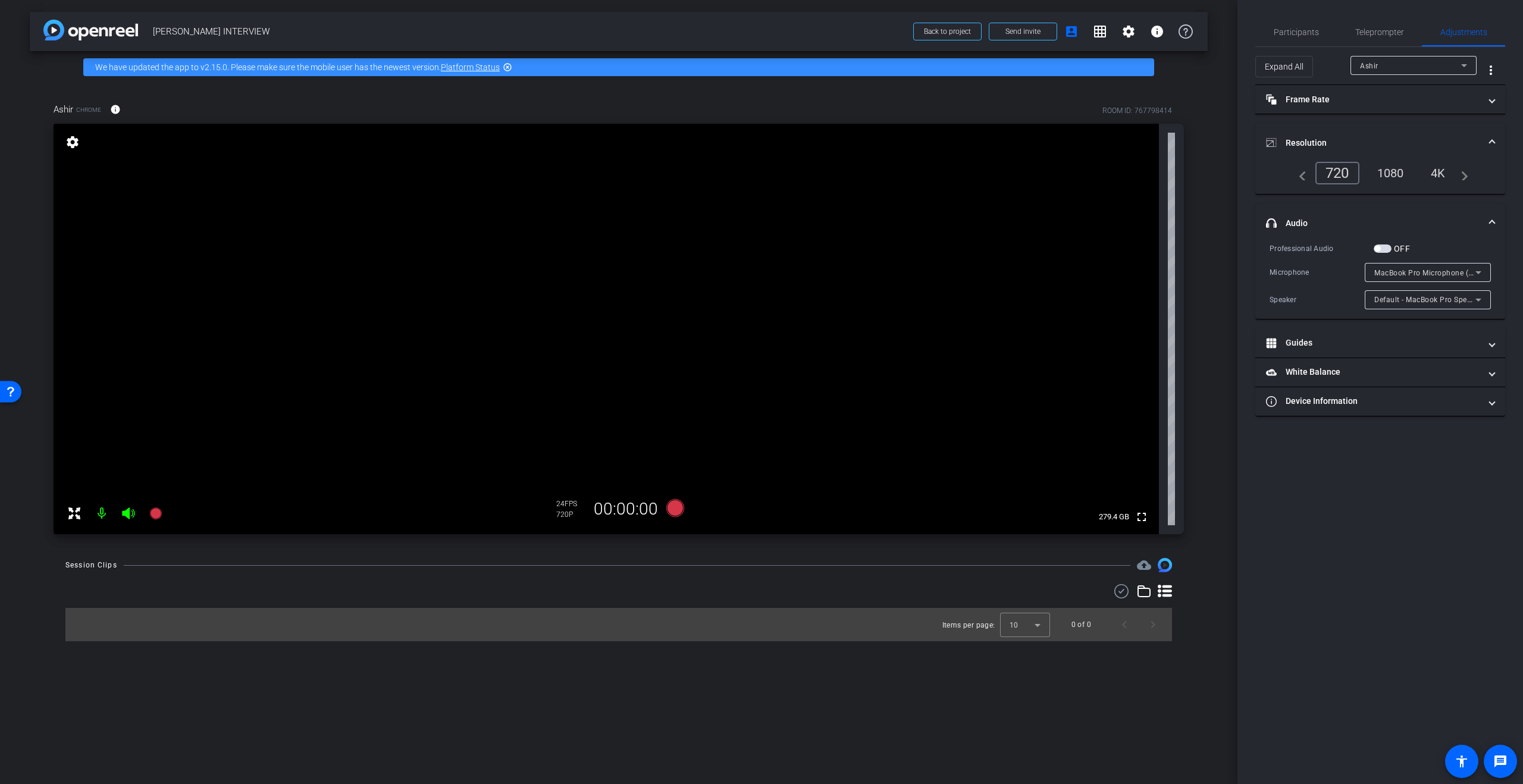
click at [1378, 247] on span "button" at bounding box center [1378, 249] width 6 height 6
drag, startPoint x: 1386, startPoint y: 343, endPoint x: 1370, endPoint y: 343, distance: 16.0
click at [1370, 343] on input "range" at bounding box center [1385, 344] width 246 height 26
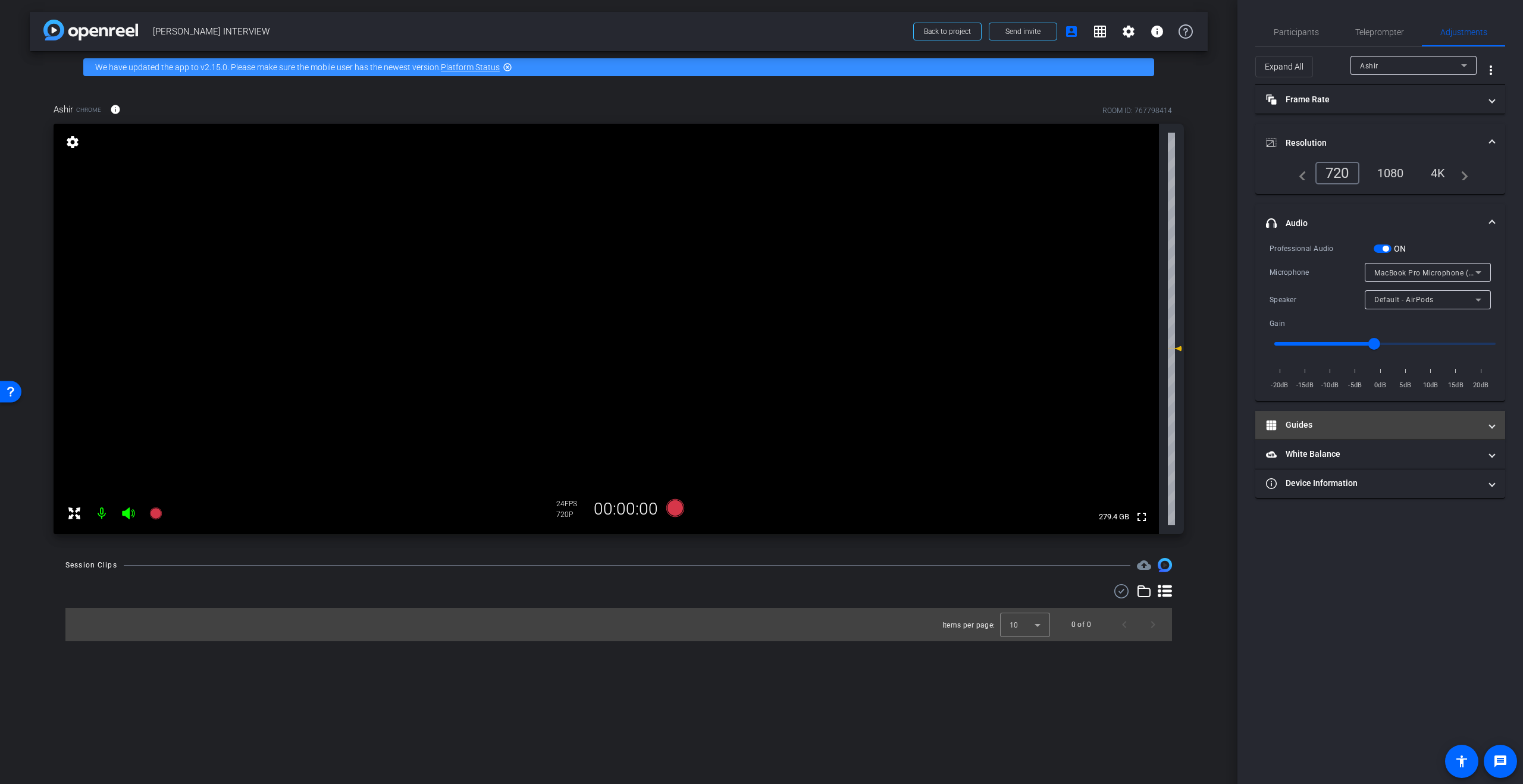
click at [1486, 425] on span "Guides" at bounding box center [1378, 425] width 224 height 13
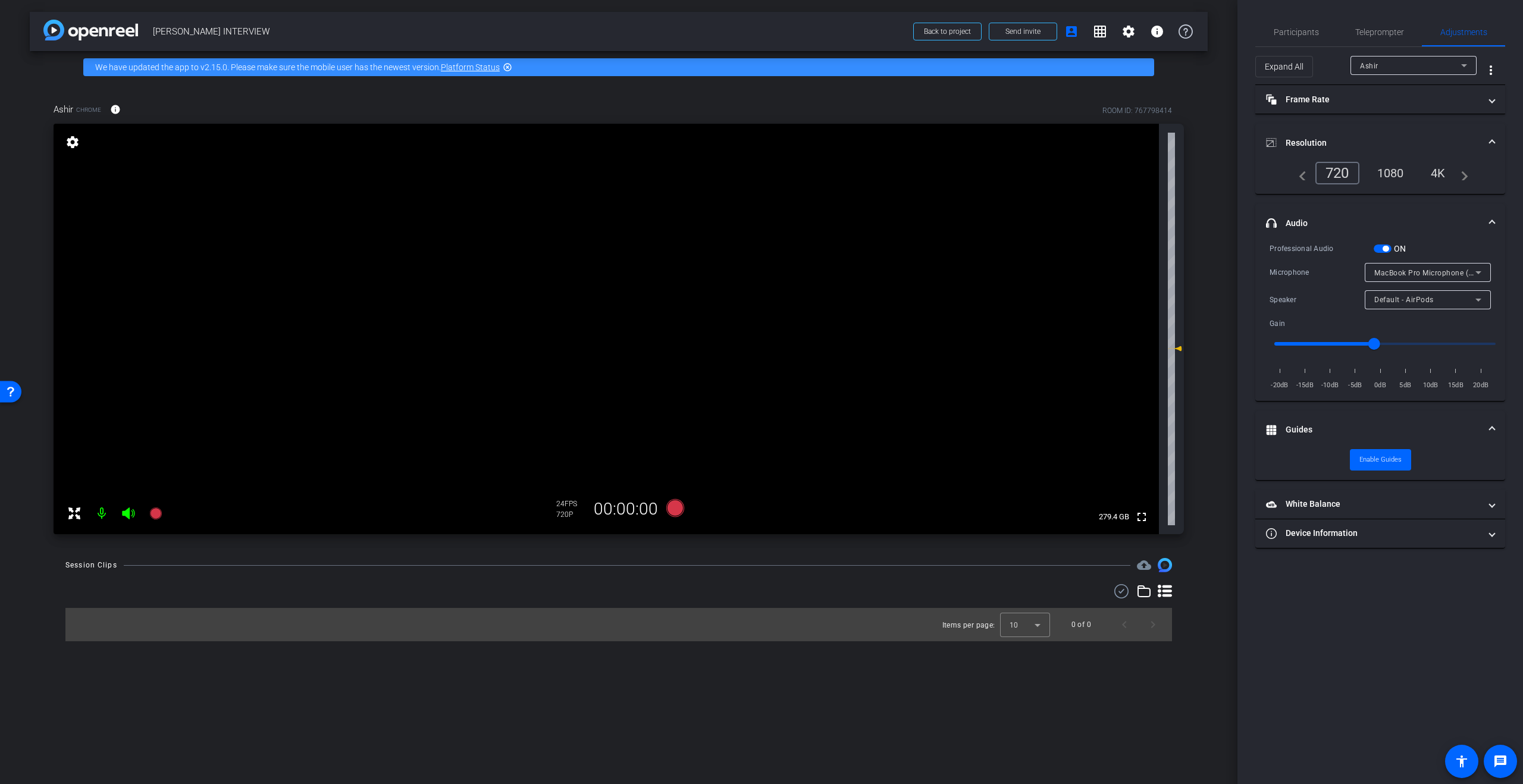
click at [1486, 425] on span "Guides" at bounding box center [1378, 429] width 224 height 13
click at [1432, 177] on div "4K" at bounding box center [1438, 173] width 33 height 20
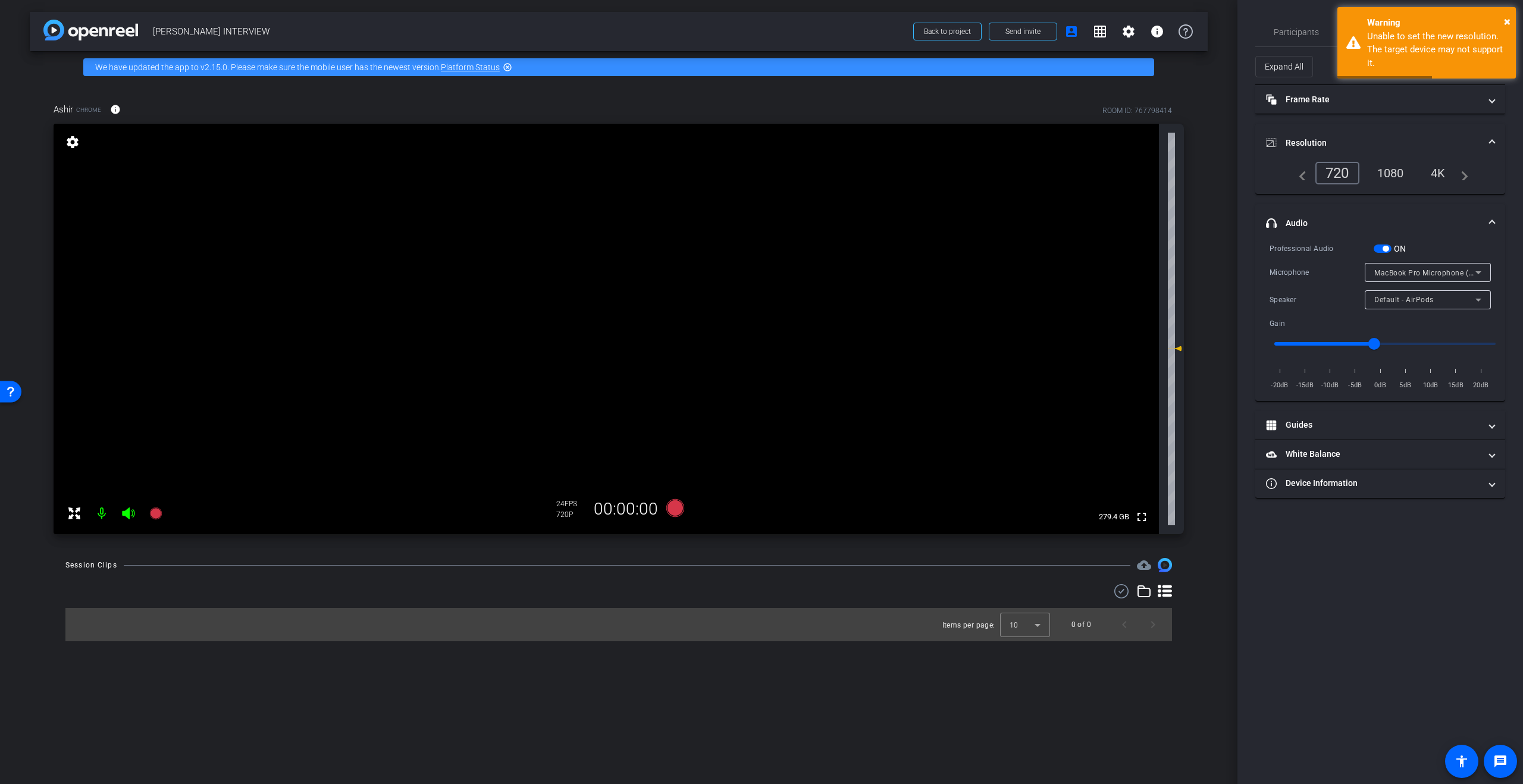
click at [1409, 177] on div "1080" at bounding box center [1391, 173] width 45 height 20
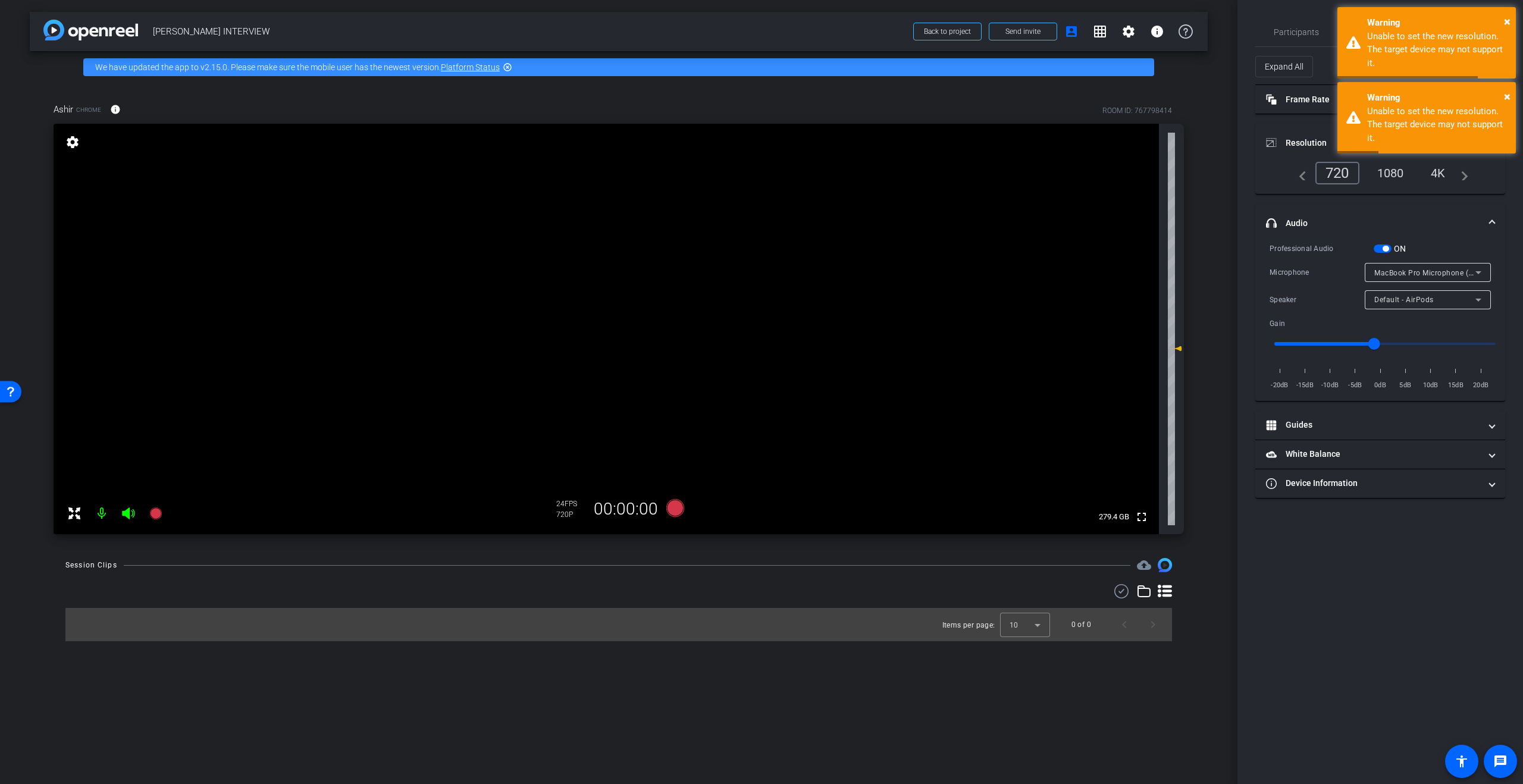
click at [1343, 174] on div "720" at bounding box center [1337, 173] width 44 height 22
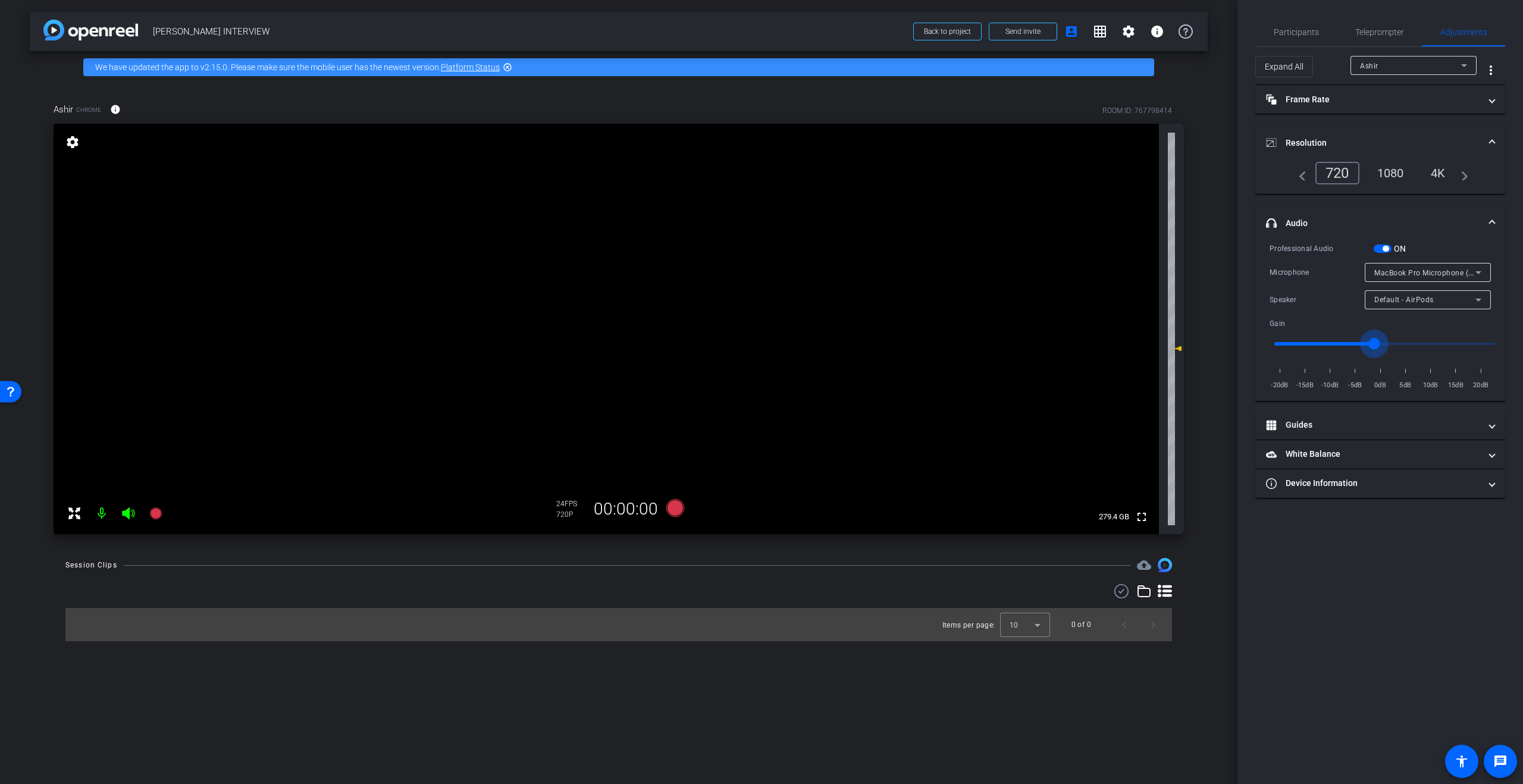
click at [1375, 341] on input "range" at bounding box center [1385, 344] width 246 height 26
click at [675, 510] on icon at bounding box center [676, 508] width 18 height 18
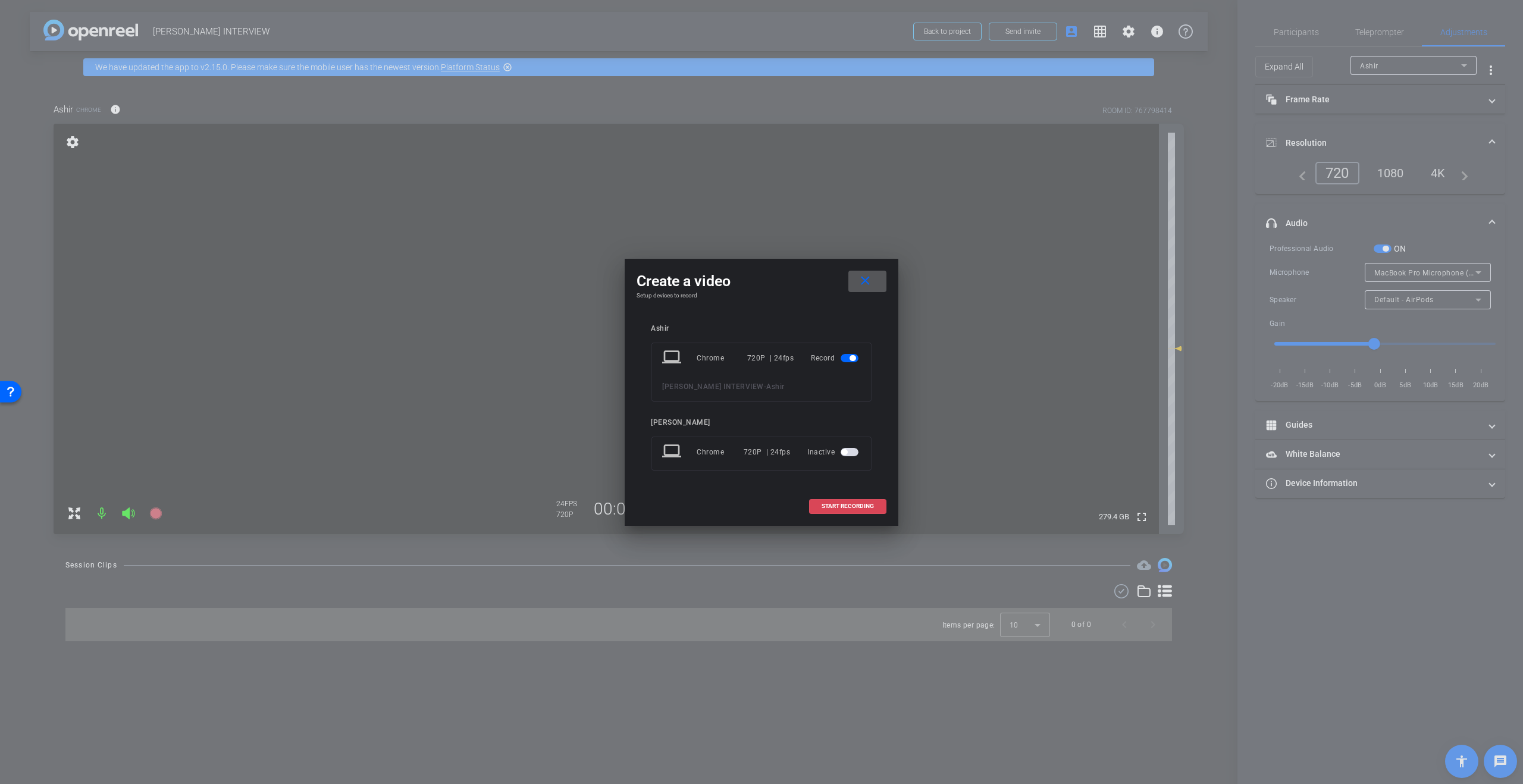
click at [837, 503] on span "START RECORDING" at bounding box center [848, 506] width 52 height 6
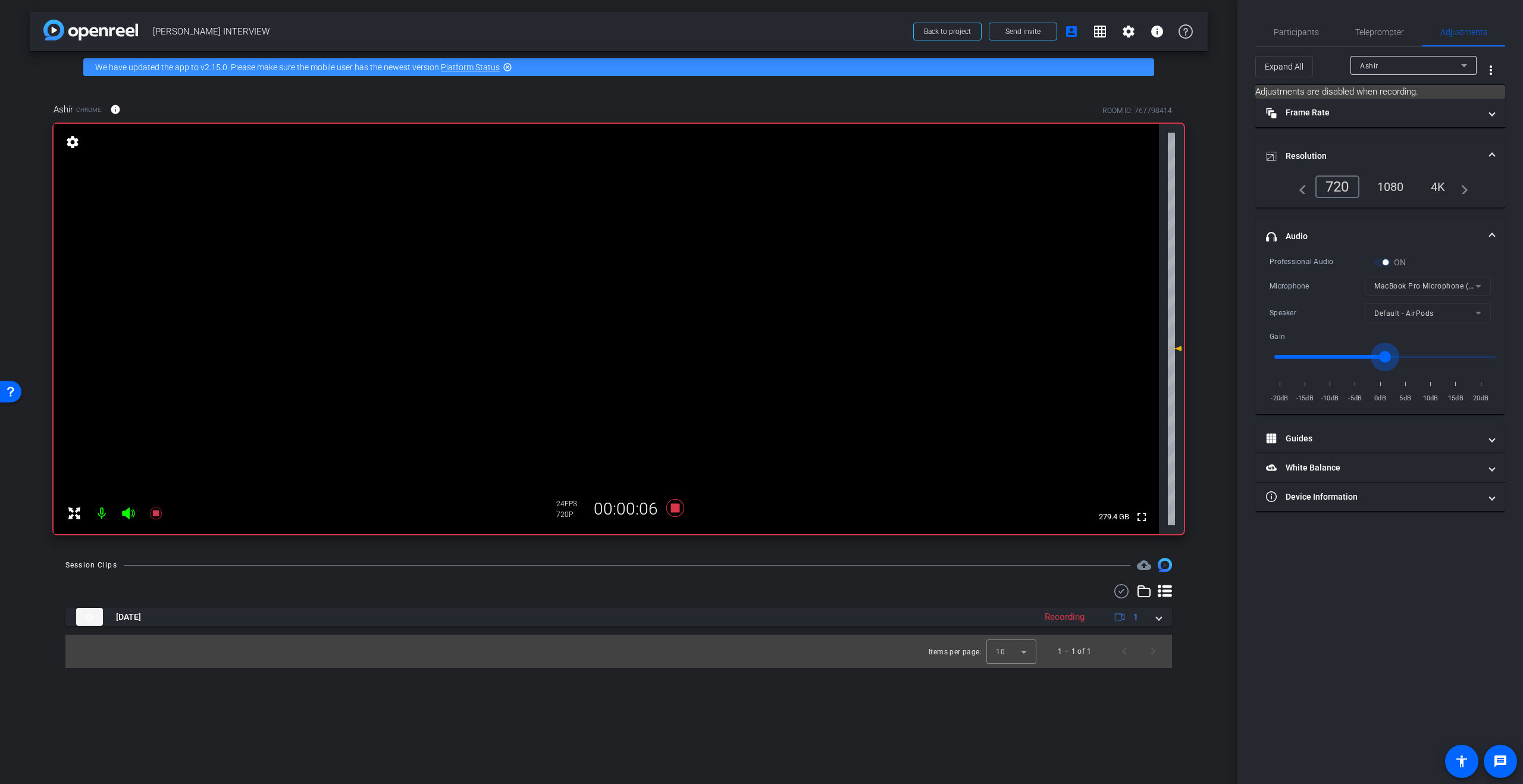
drag, startPoint x: 1375, startPoint y: 357, endPoint x: 1389, endPoint y: 356, distance: 14.0
type input "1"
click at [1389, 356] on input "range" at bounding box center [1385, 356] width 246 height 26
click at [670, 507] on icon at bounding box center [675, 508] width 28 height 22
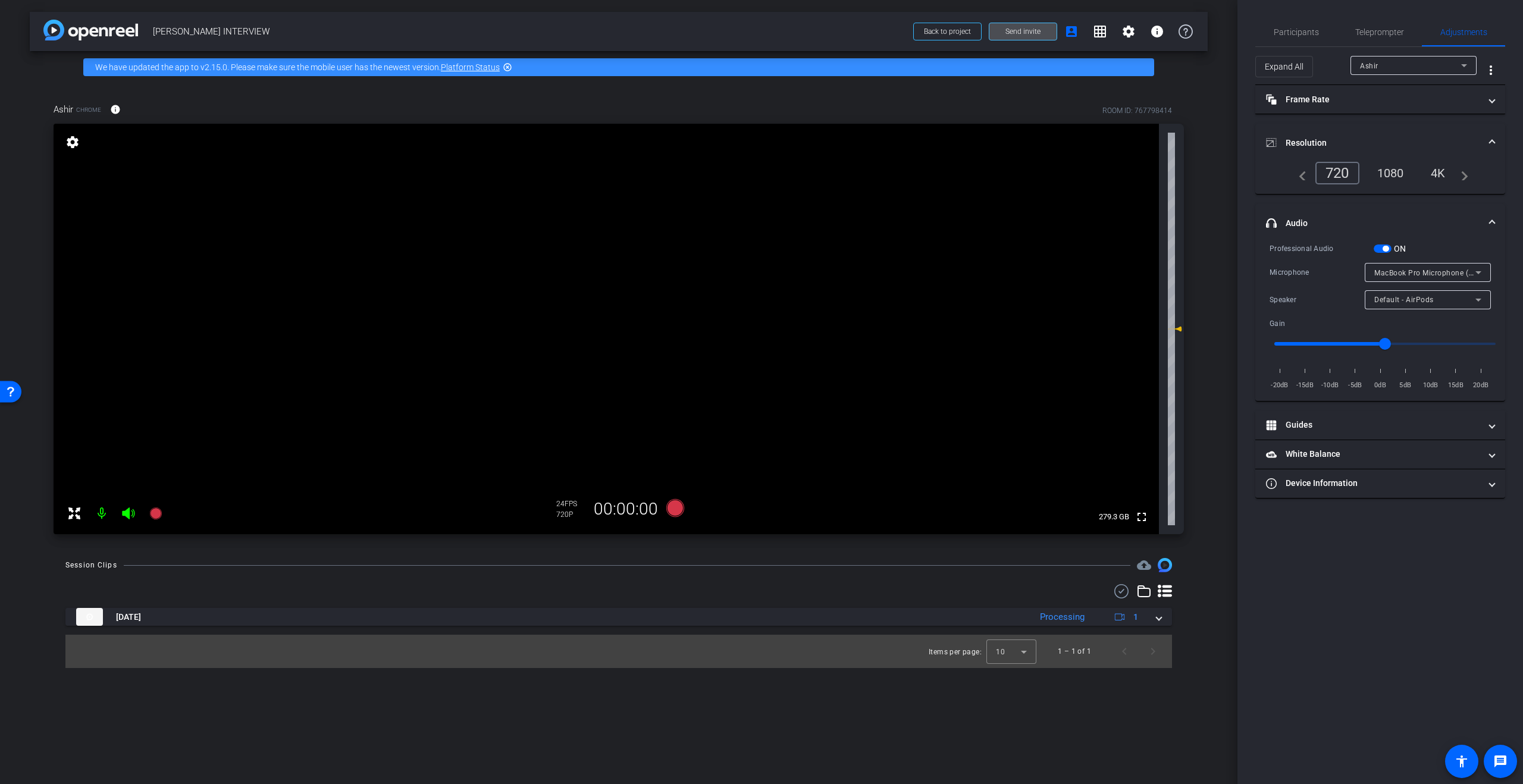
click at [1012, 34] on span "Send invite" at bounding box center [1023, 31] width 35 height 10
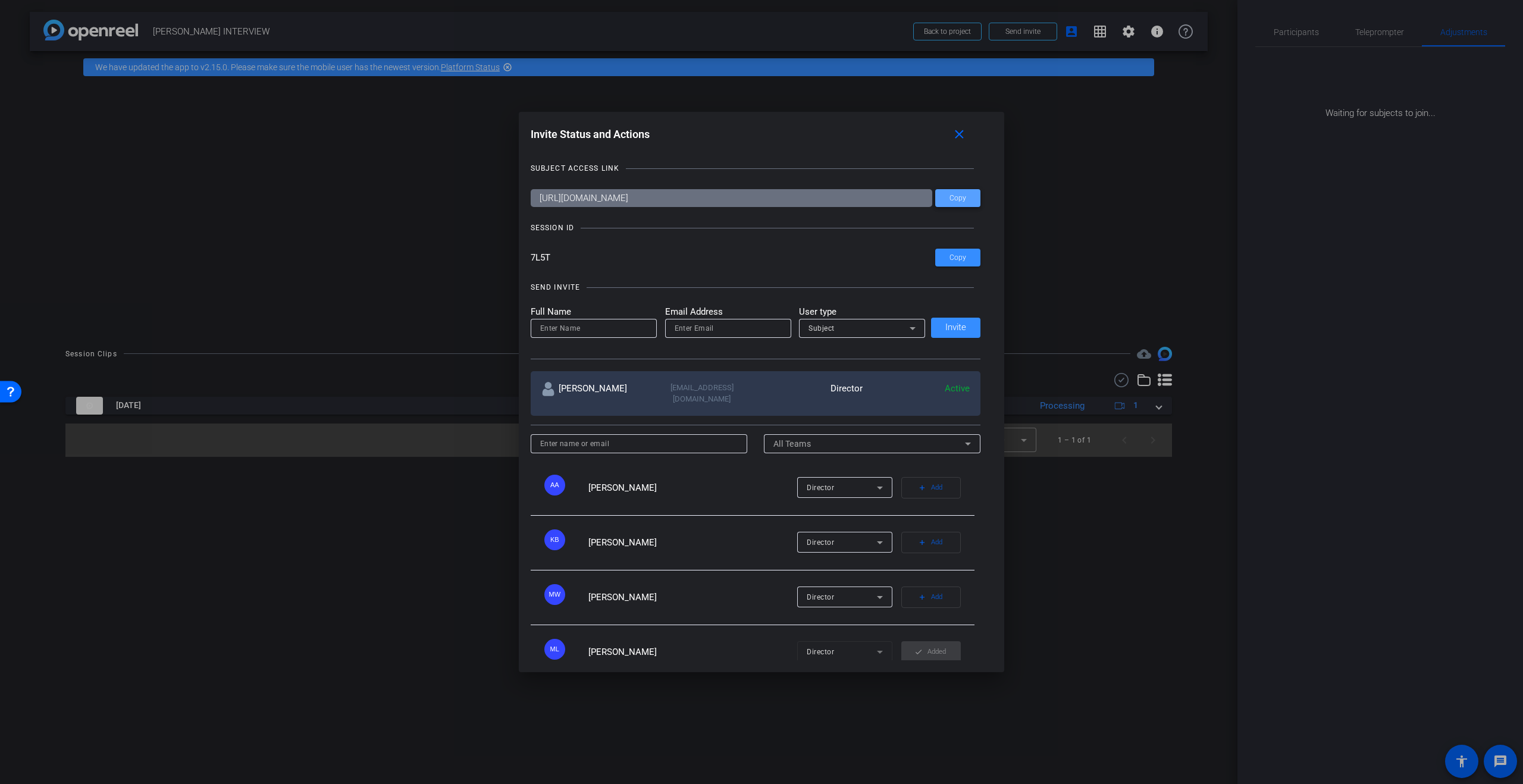
click at [958, 203] on span at bounding box center [957, 198] width 45 height 28
click at [966, 130] on mat-icon "close" at bounding box center [960, 135] width 15 height 15
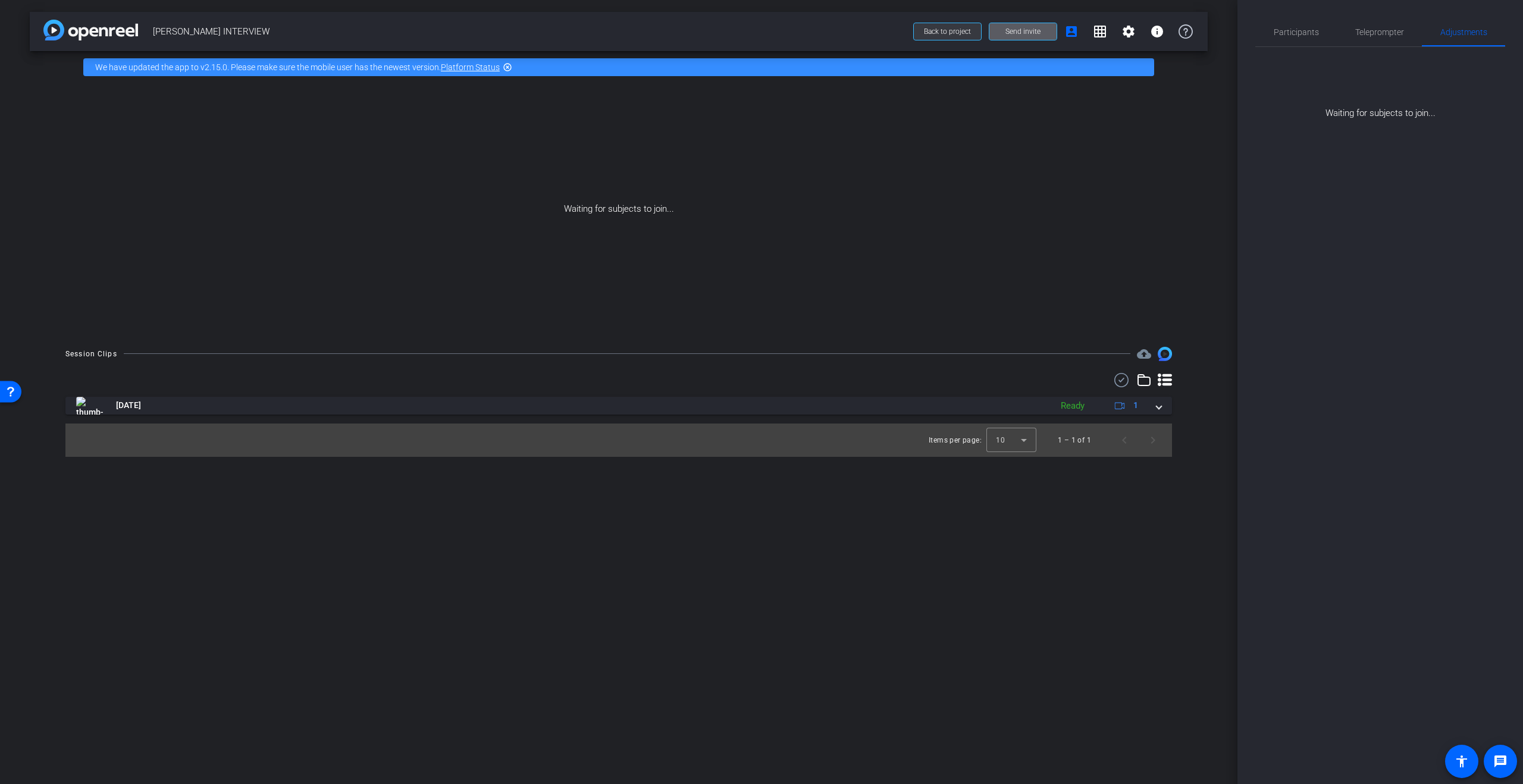
click at [961, 35] on span "Back to project" at bounding box center [947, 31] width 47 height 8
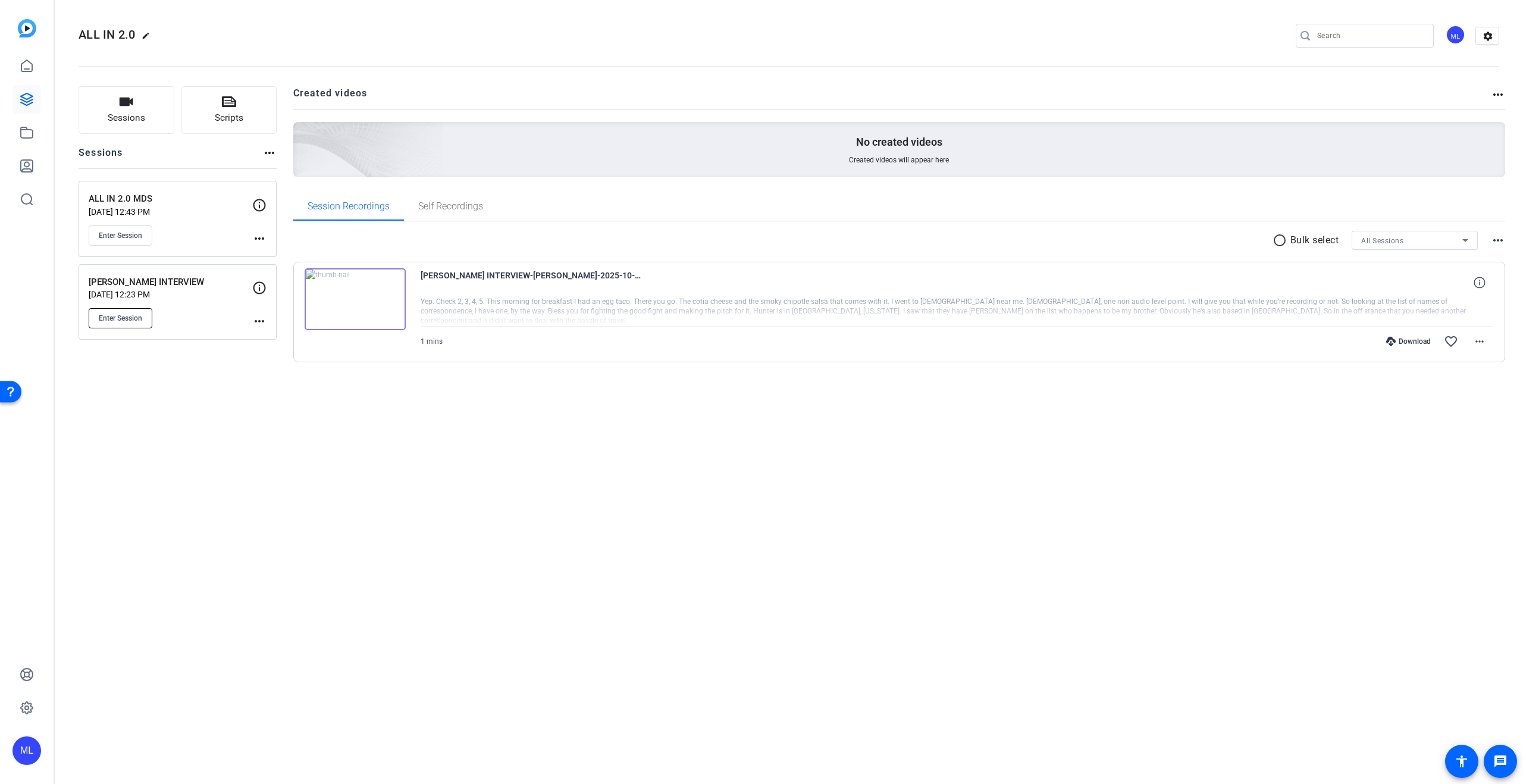
click at [119, 319] on span "Enter Session" at bounding box center [121, 318] width 43 height 10
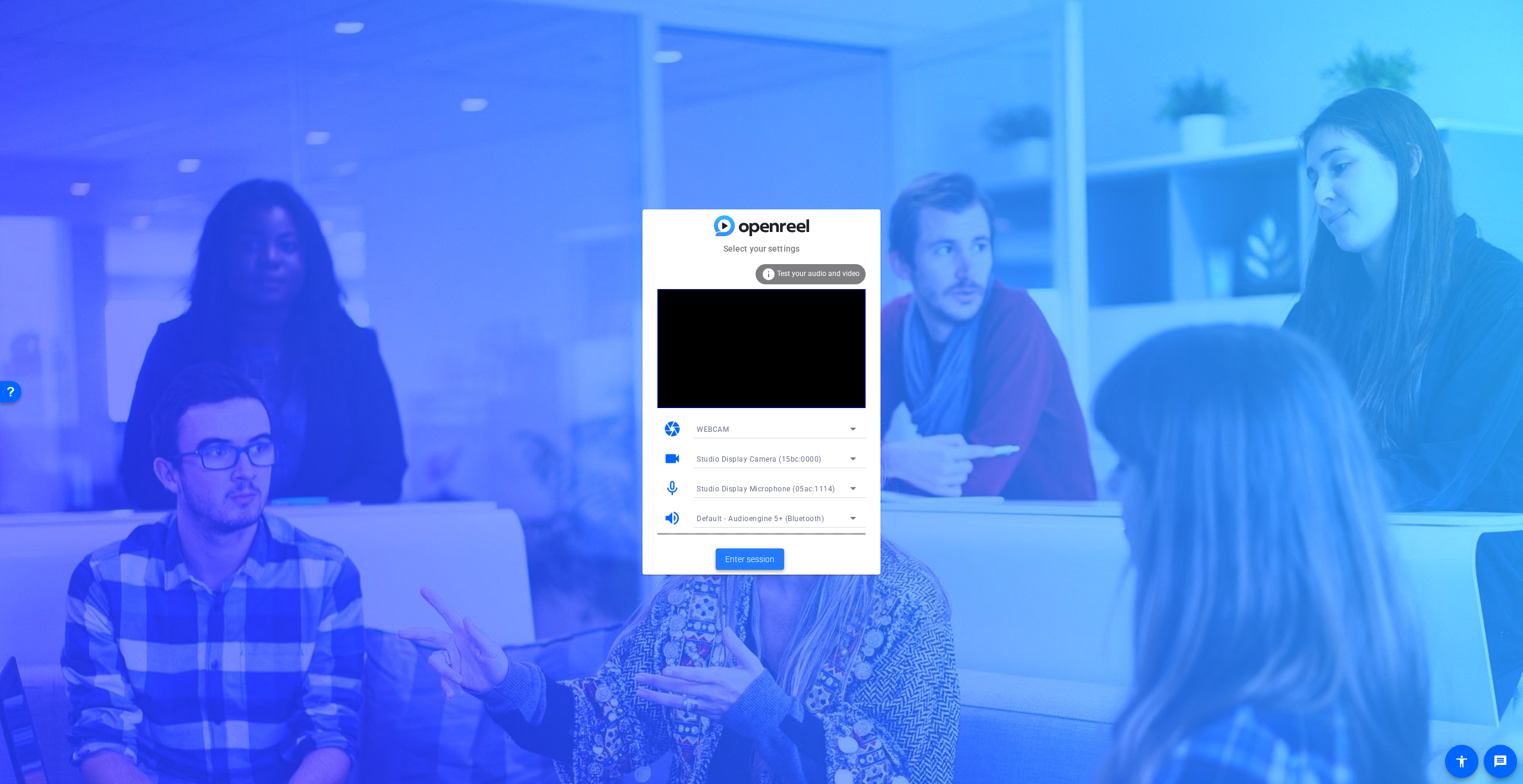
click at [772, 550] on span at bounding box center [749, 559] width 68 height 28
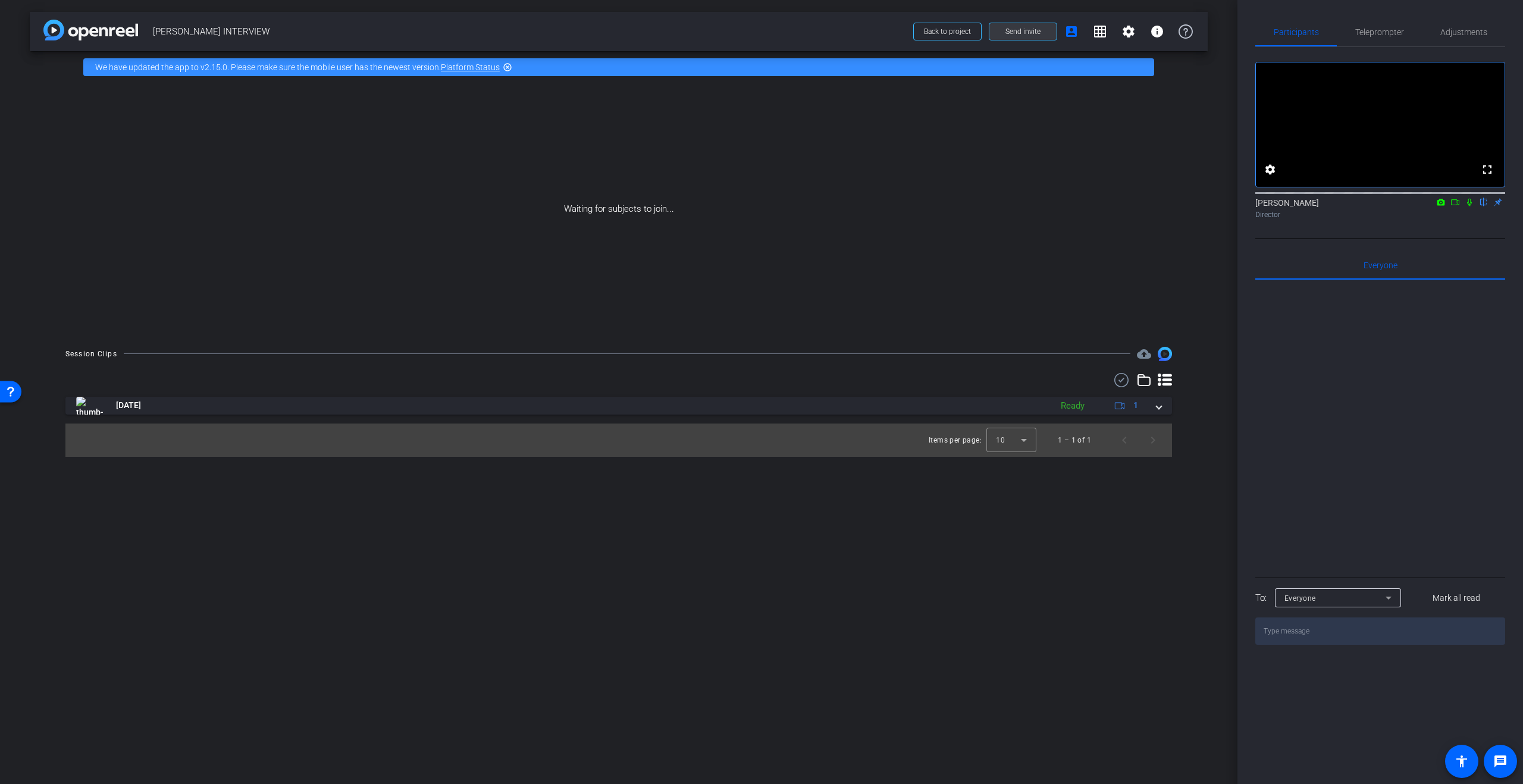
click at [1041, 25] on span at bounding box center [1023, 31] width 67 height 28
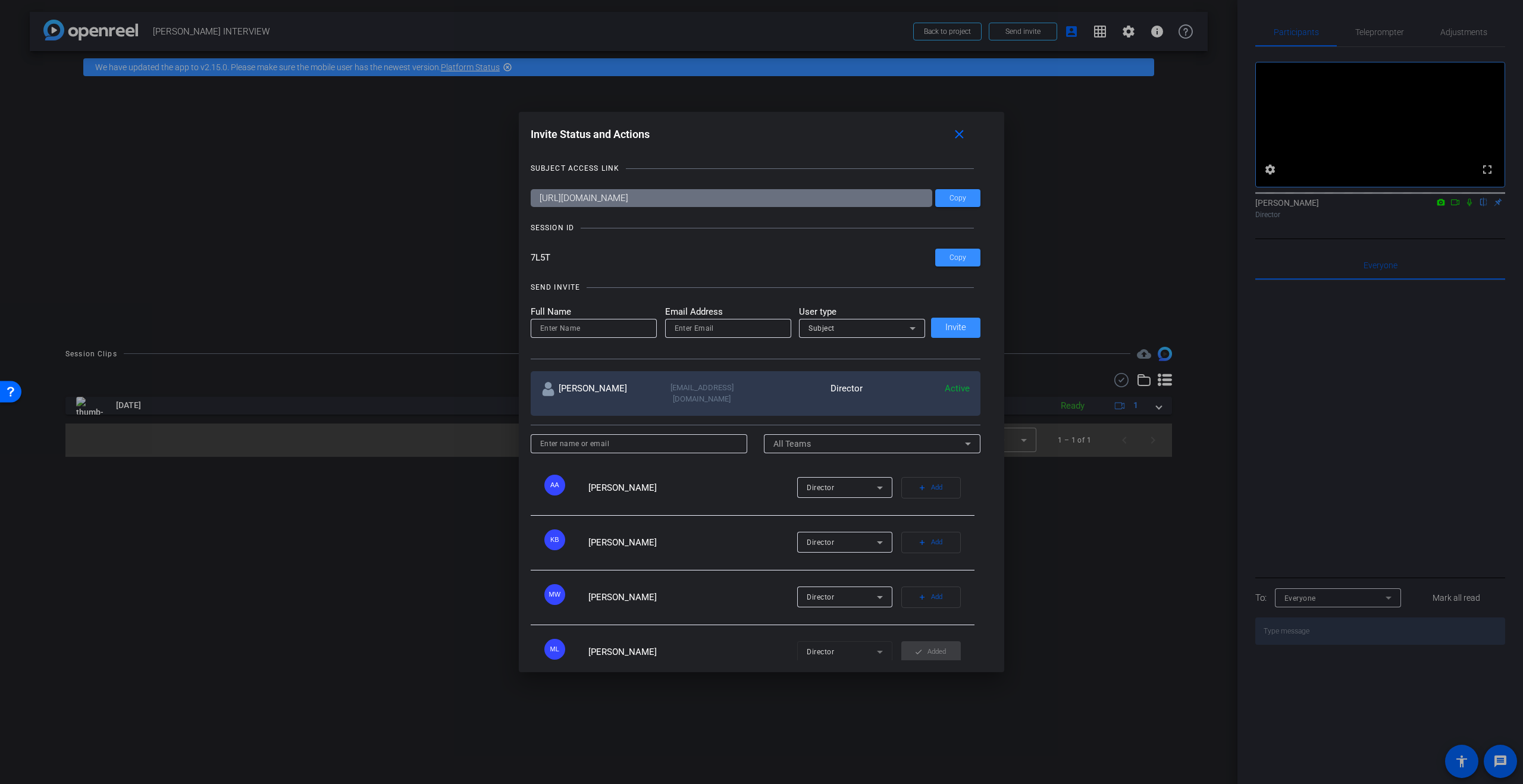
click at [539, 259] on input "7L5T" at bounding box center [733, 258] width 405 height 18
click at [951, 262] on span at bounding box center [957, 258] width 45 height 28
click at [963, 136] on mat-icon "close" at bounding box center [960, 135] width 15 height 15
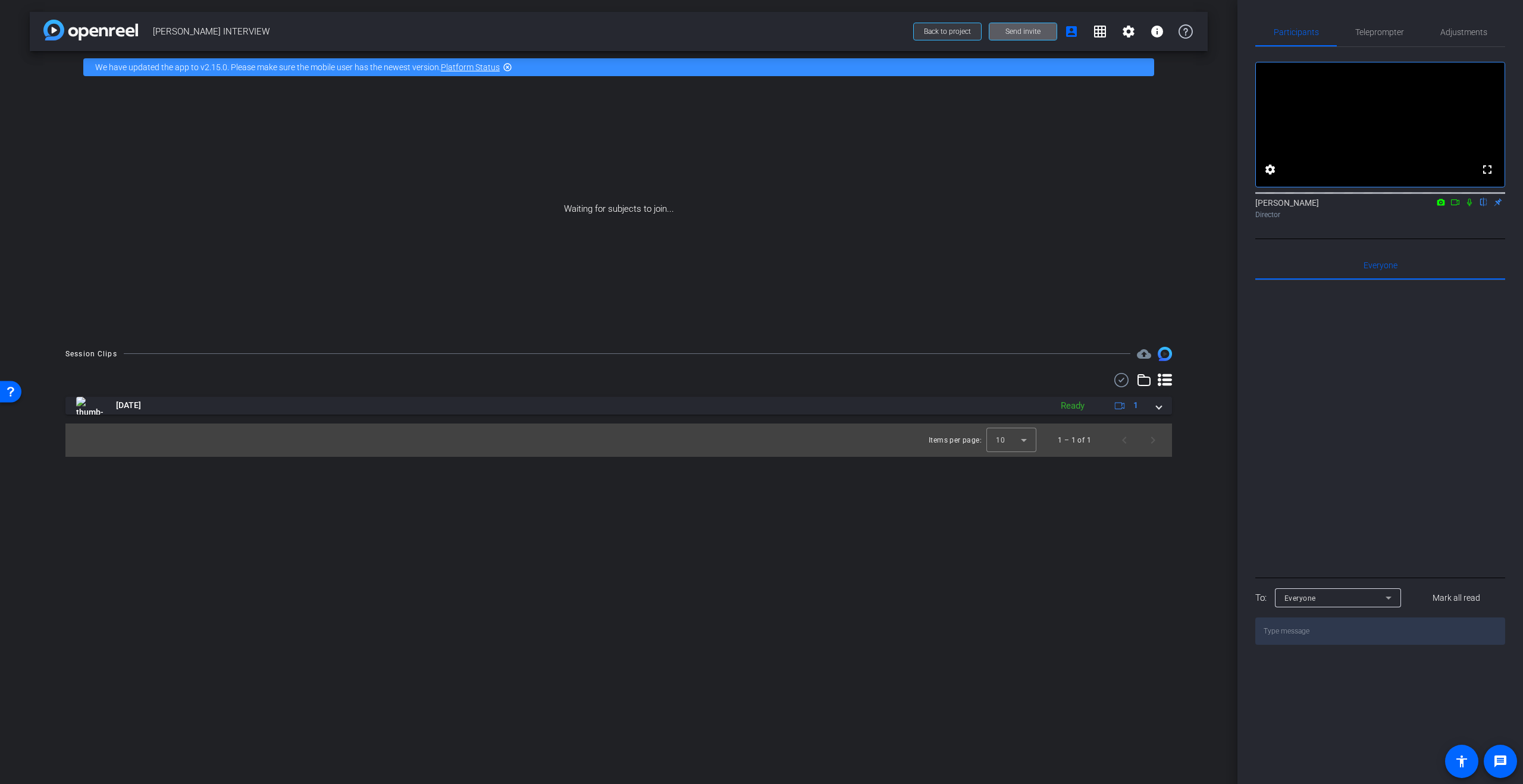
click at [955, 22] on span at bounding box center [948, 31] width 67 height 28
